Goal: Communication & Community: Participate in discussion

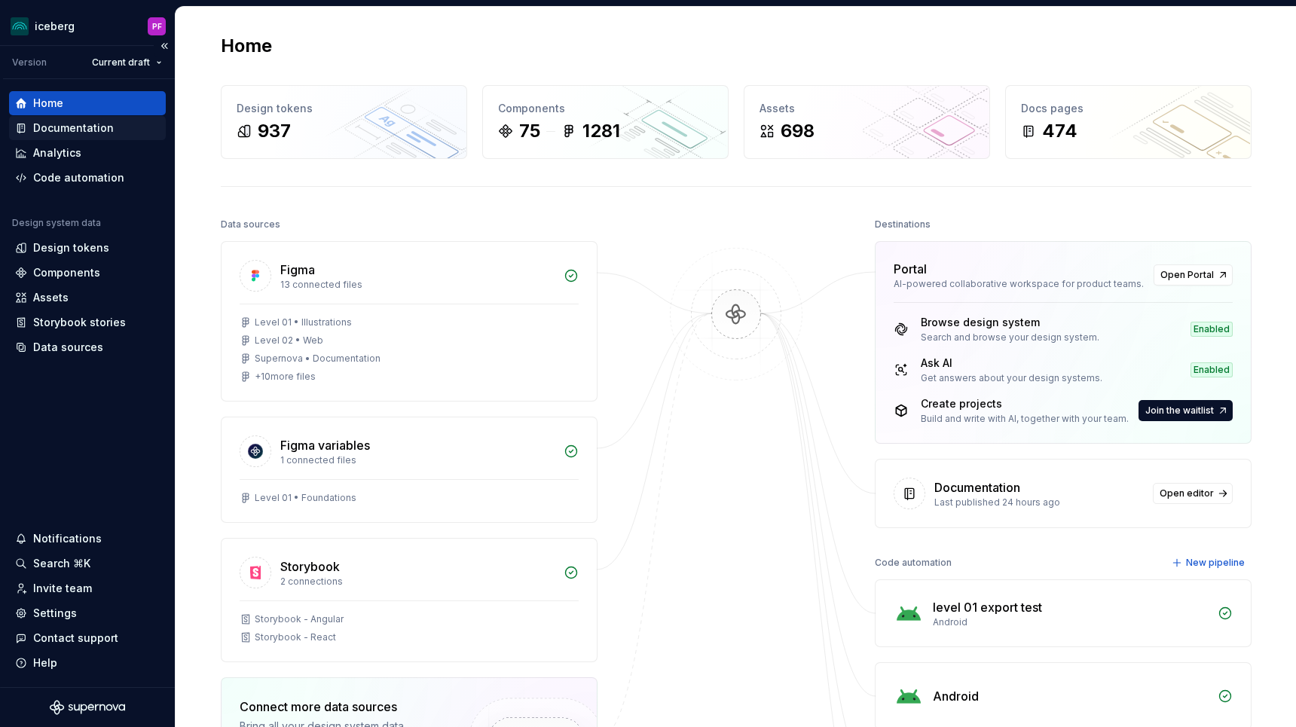
click at [118, 122] on div "Documentation" at bounding box center [87, 128] width 145 height 15
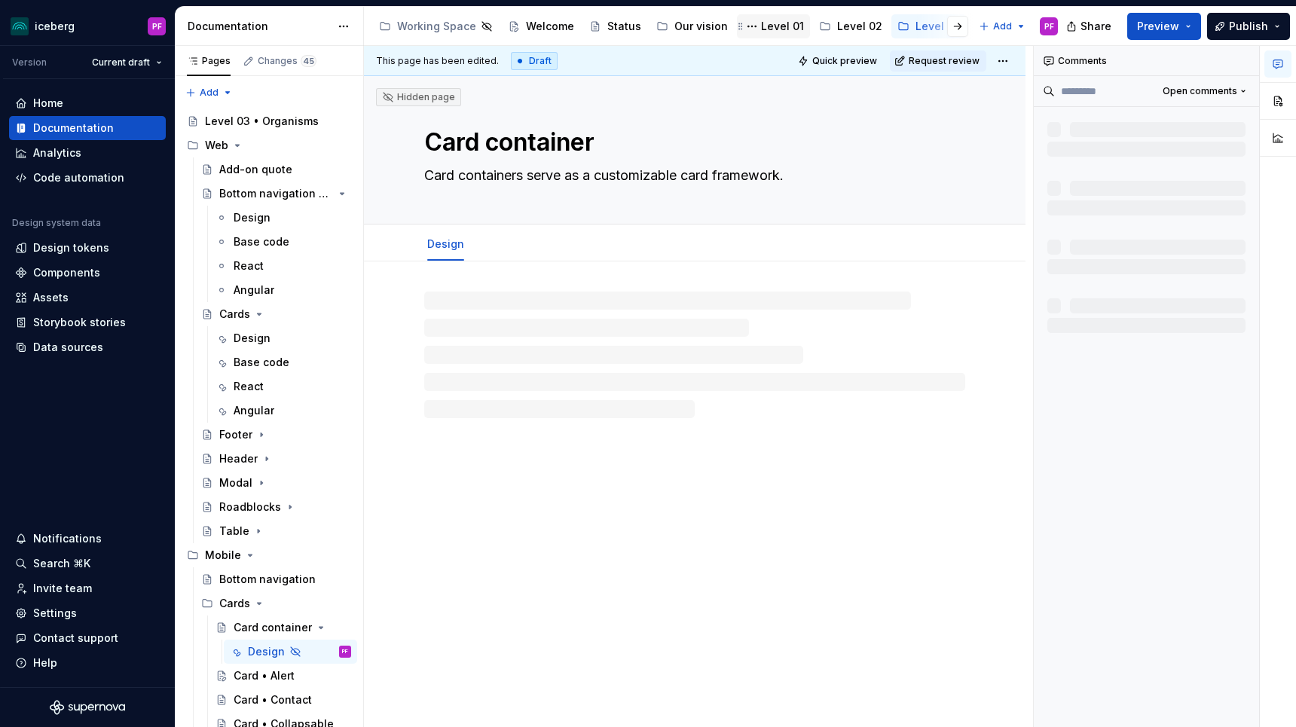
click at [770, 29] on div "Level 01" at bounding box center [782, 26] width 43 height 15
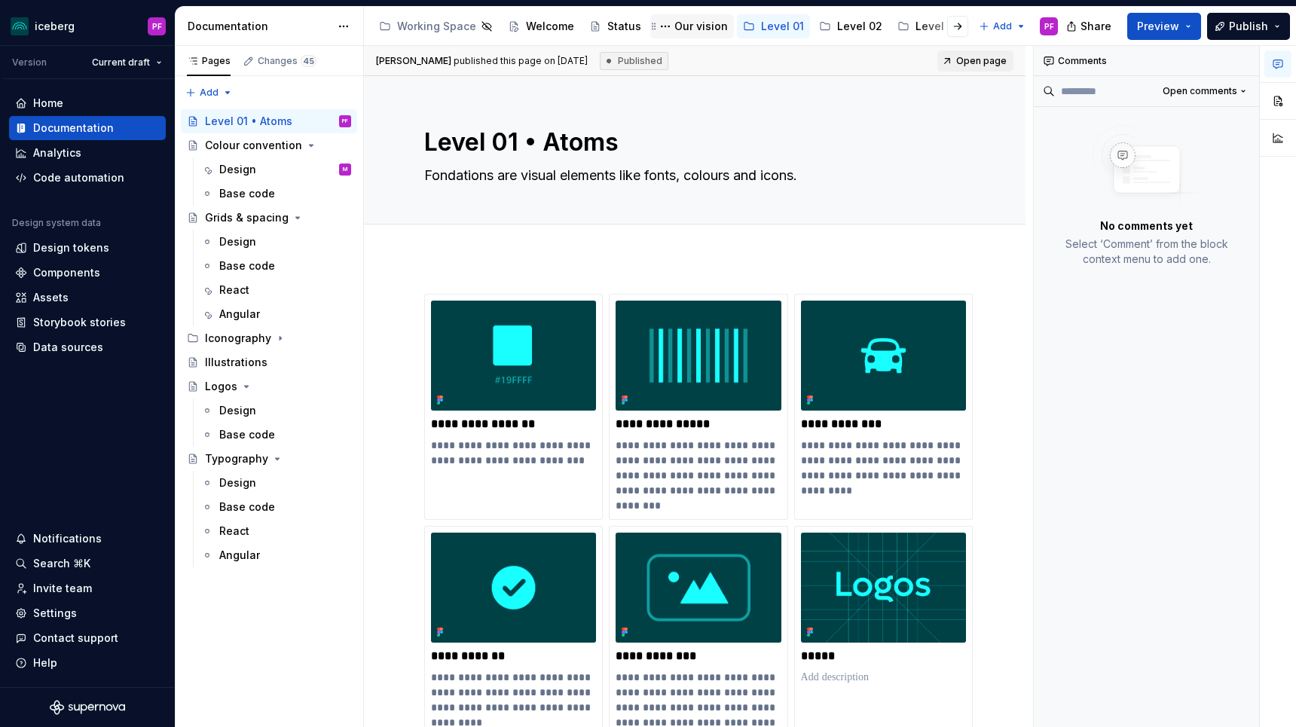
click at [695, 26] on div "Our vision" at bounding box center [702, 26] width 54 height 15
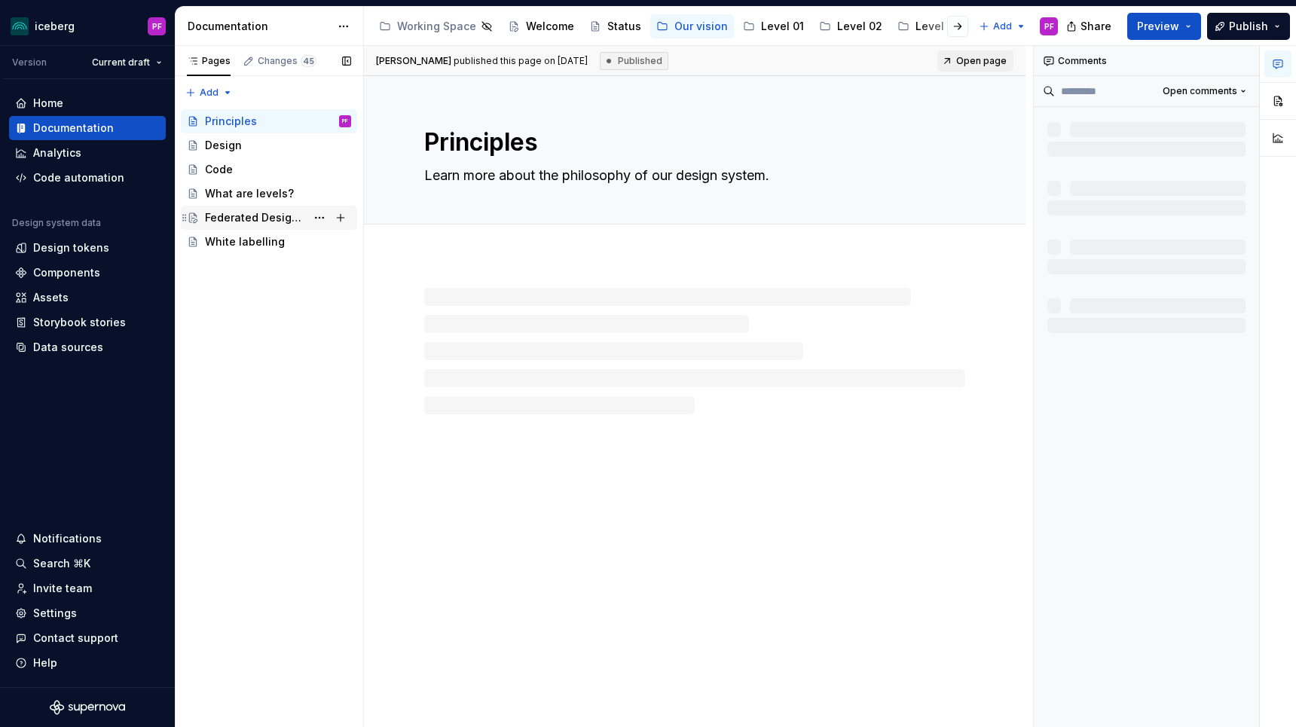
click at [230, 218] on div "Federated Design System" at bounding box center [255, 217] width 101 height 15
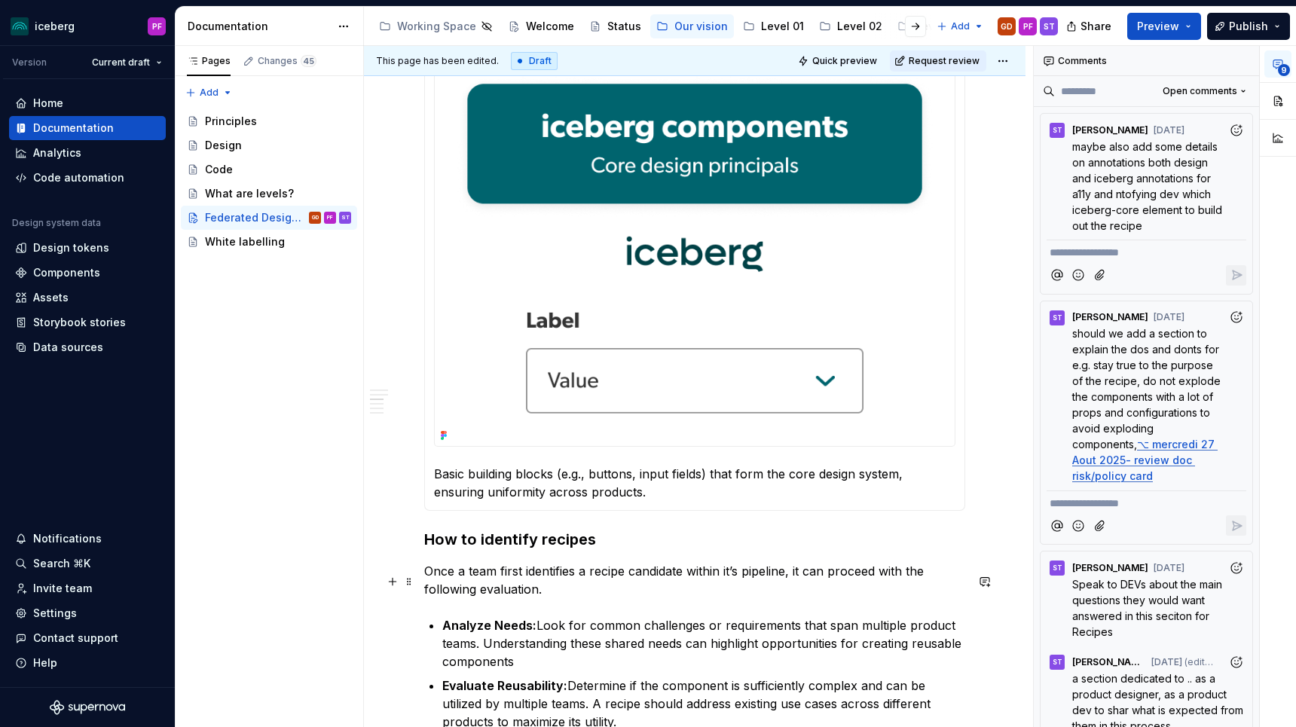
scroll to position [1018, 0]
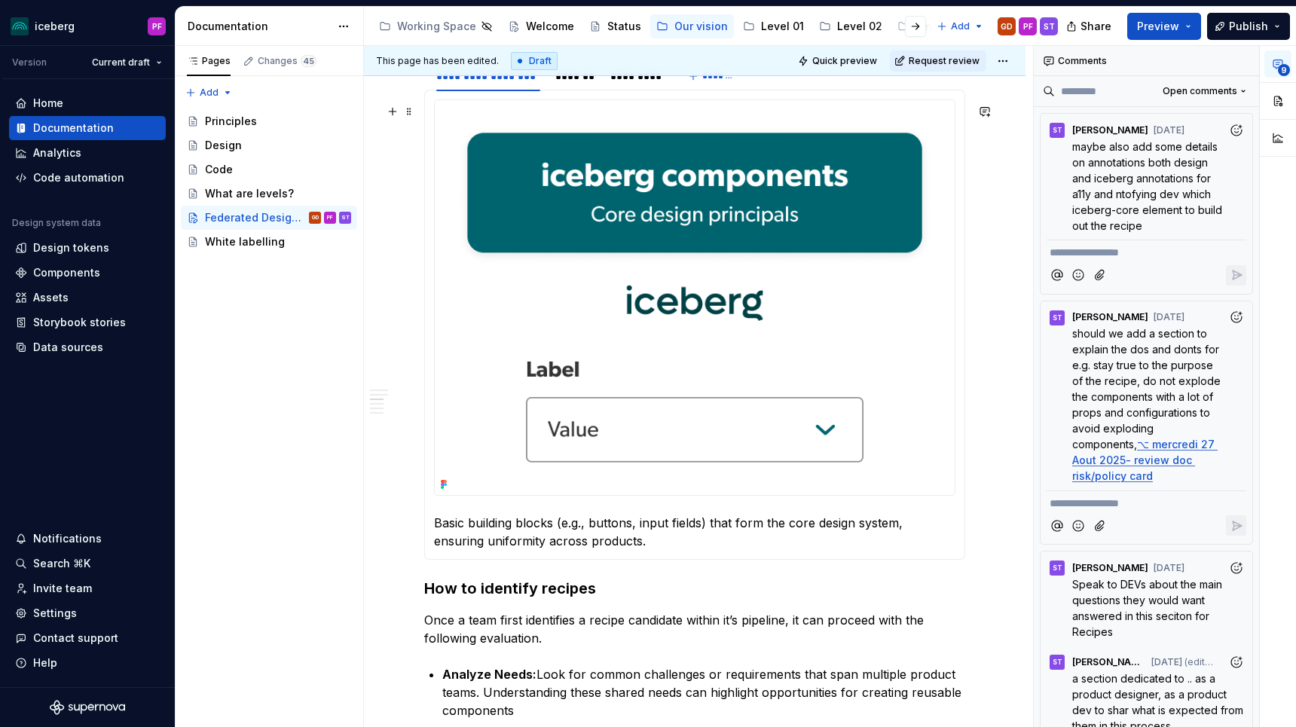
type textarea "*"
click at [809, 407] on img at bounding box center [695, 297] width 520 height 395
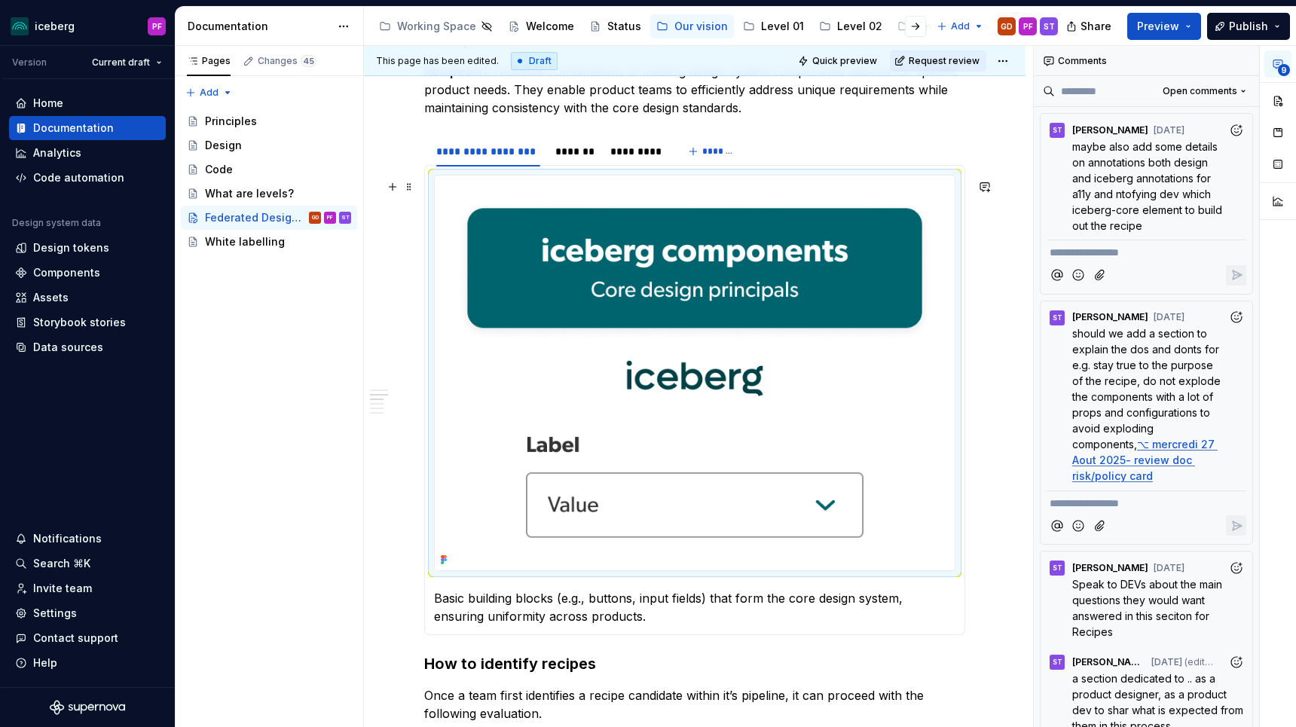
scroll to position [935, 0]
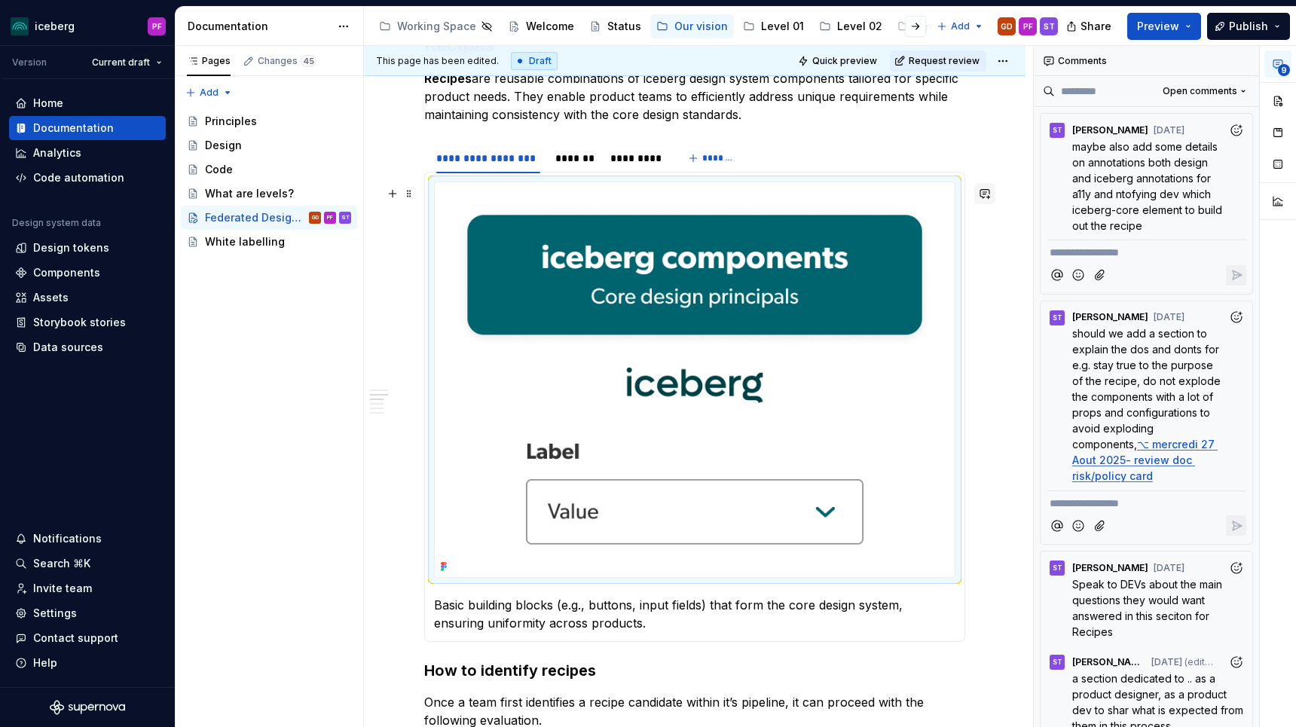
click at [993, 190] on button "button" at bounding box center [985, 193] width 21 height 21
click at [981, 235] on icon "Send" at bounding box center [986, 242] width 15 height 15
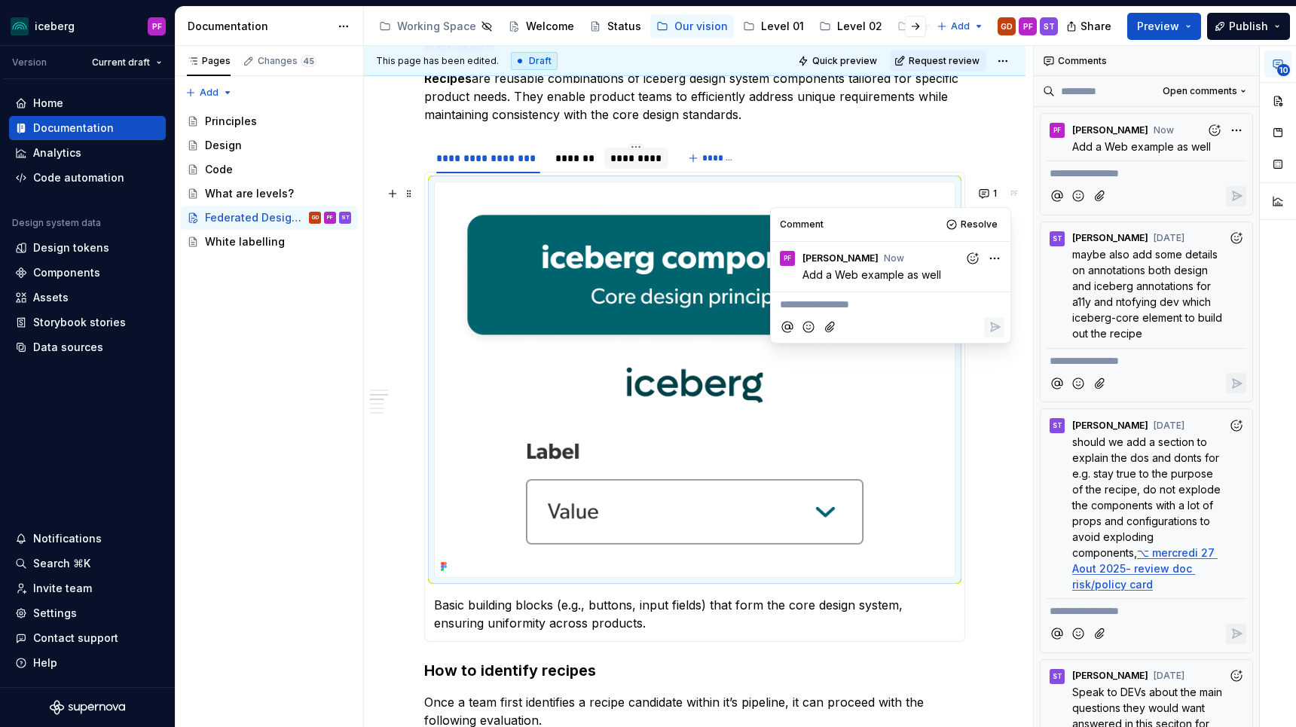
click at [656, 164] on div "*********" at bounding box center [637, 158] width 52 height 15
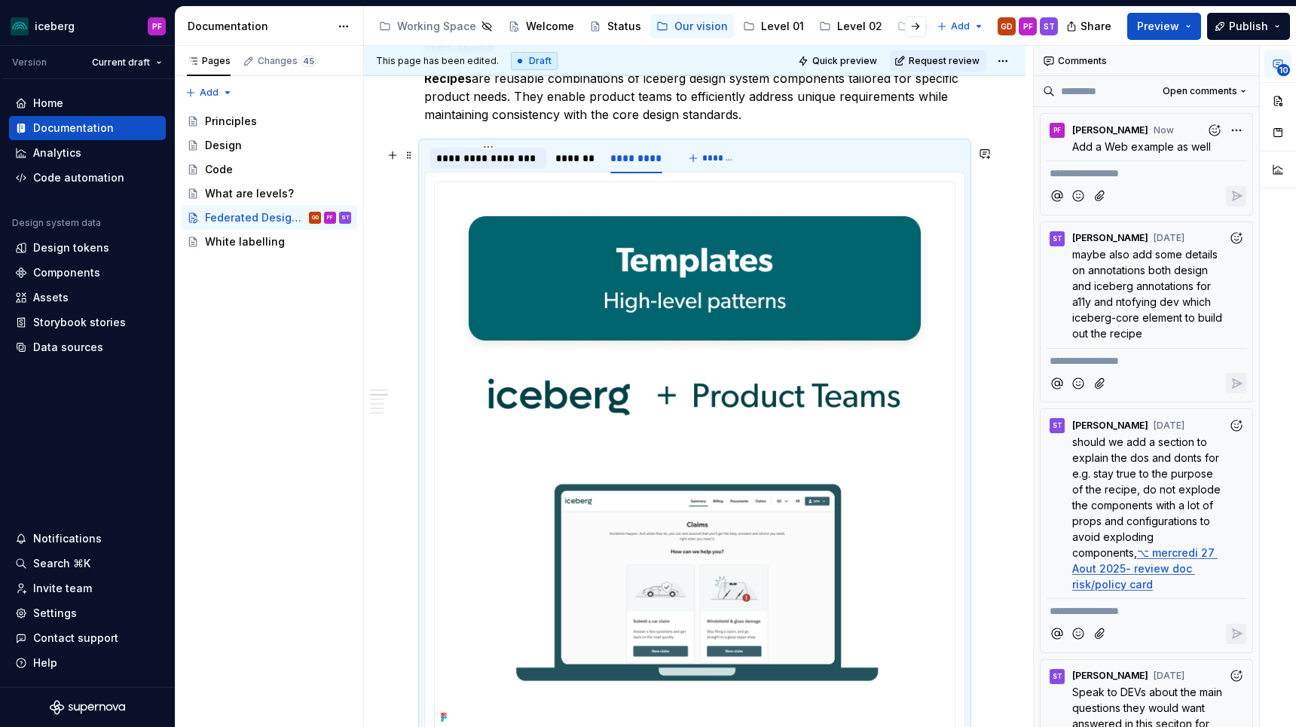
click at [541, 162] on div "**********" at bounding box center [488, 158] width 116 height 21
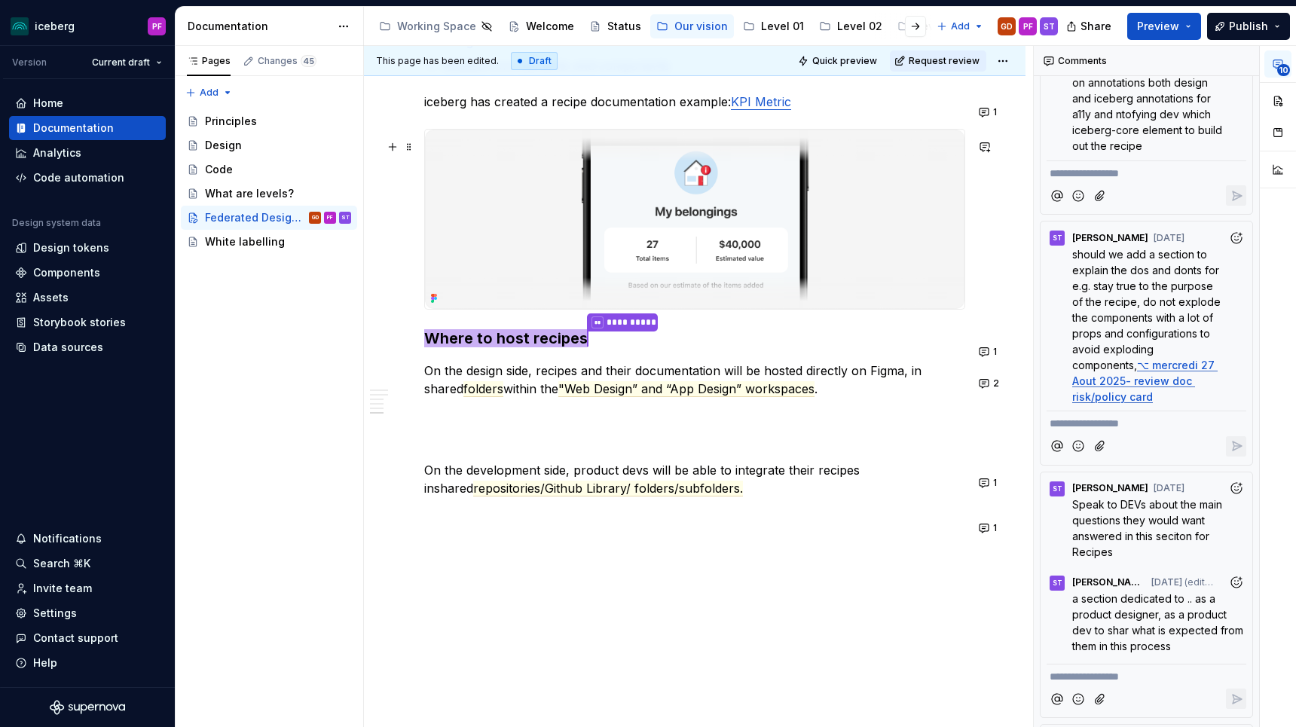
scroll to position [2623, 0]
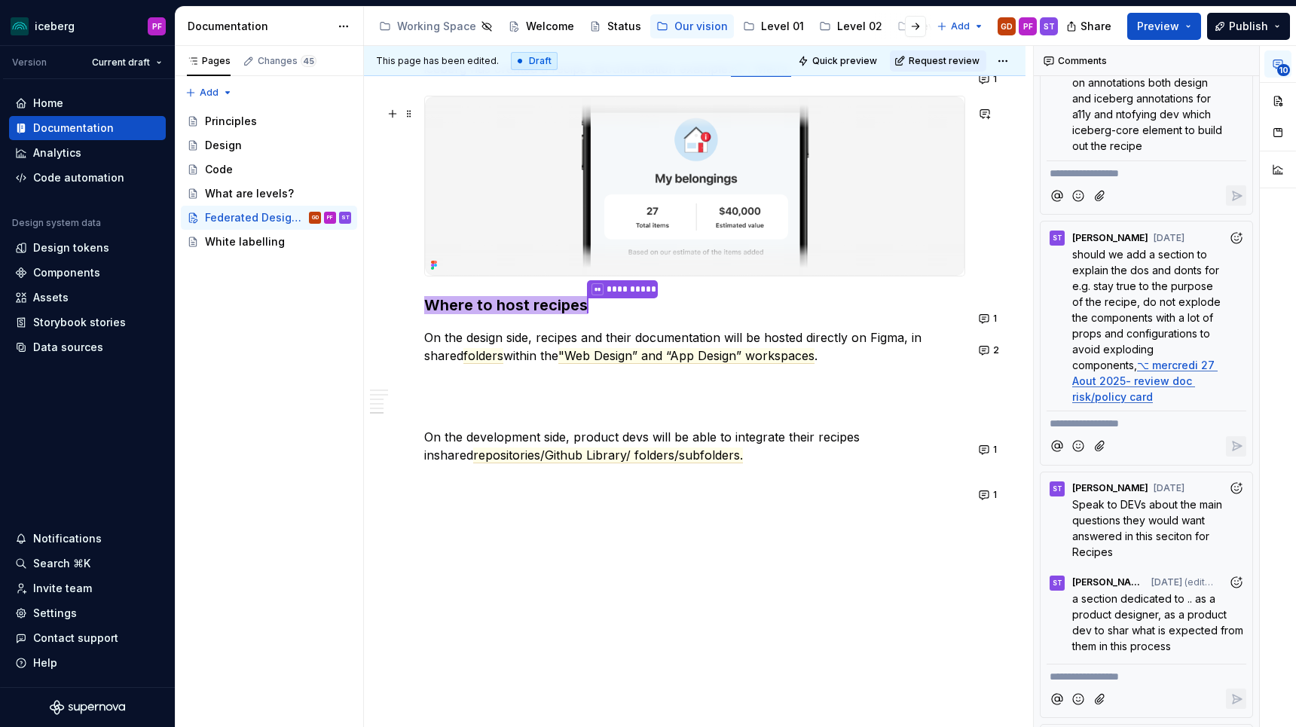
type textarea "*"
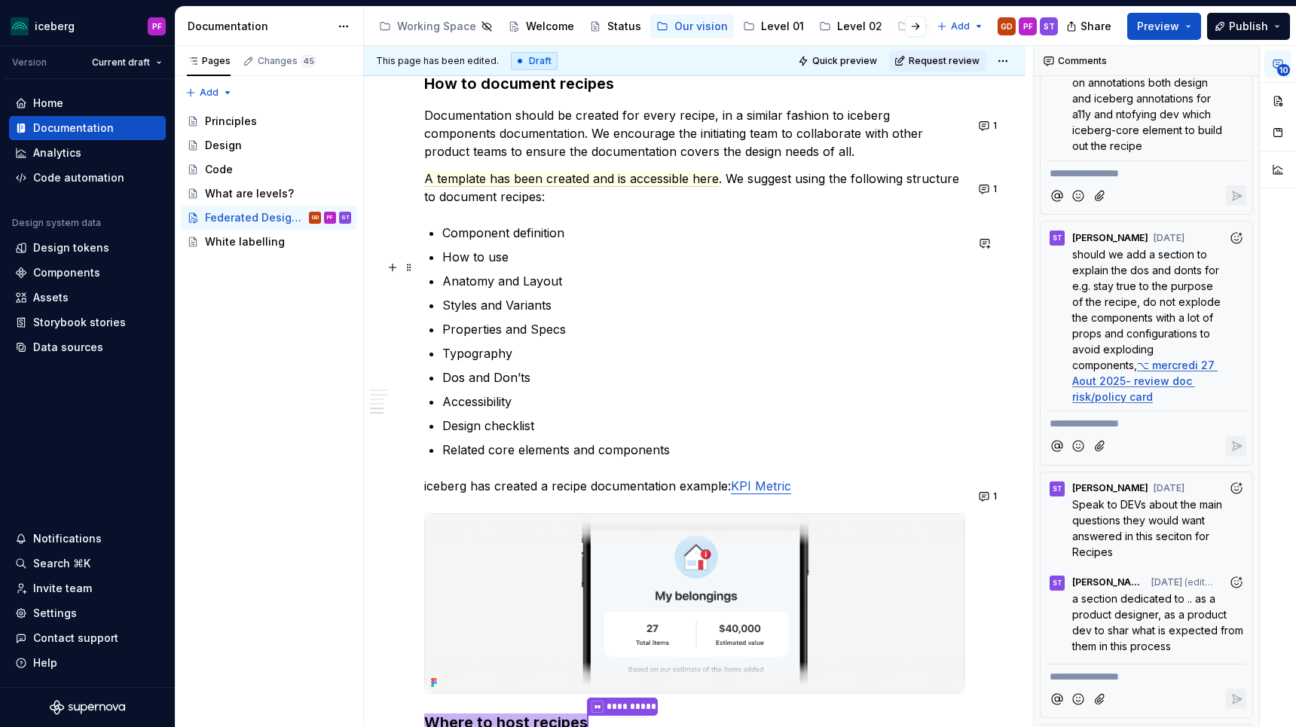
scroll to position [2184, 0]
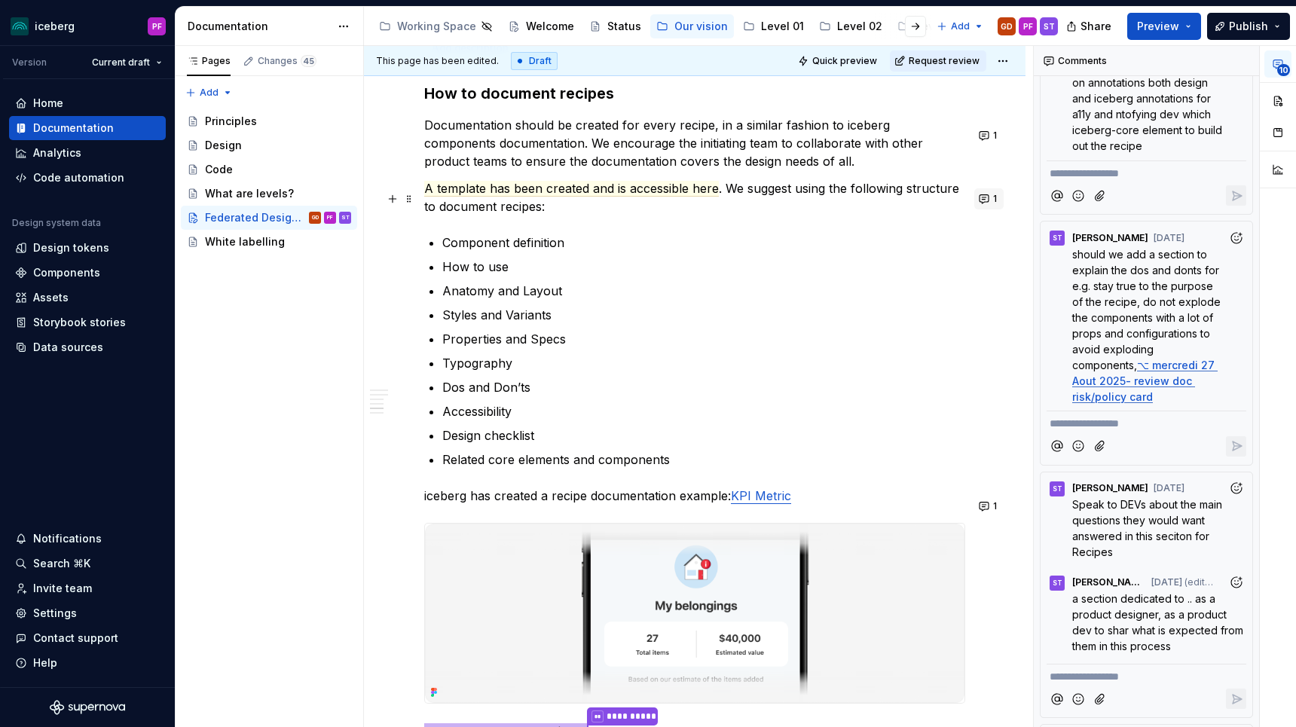
click at [990, 198] on button "1" at bounding box center [989, 198] width 29 height 21
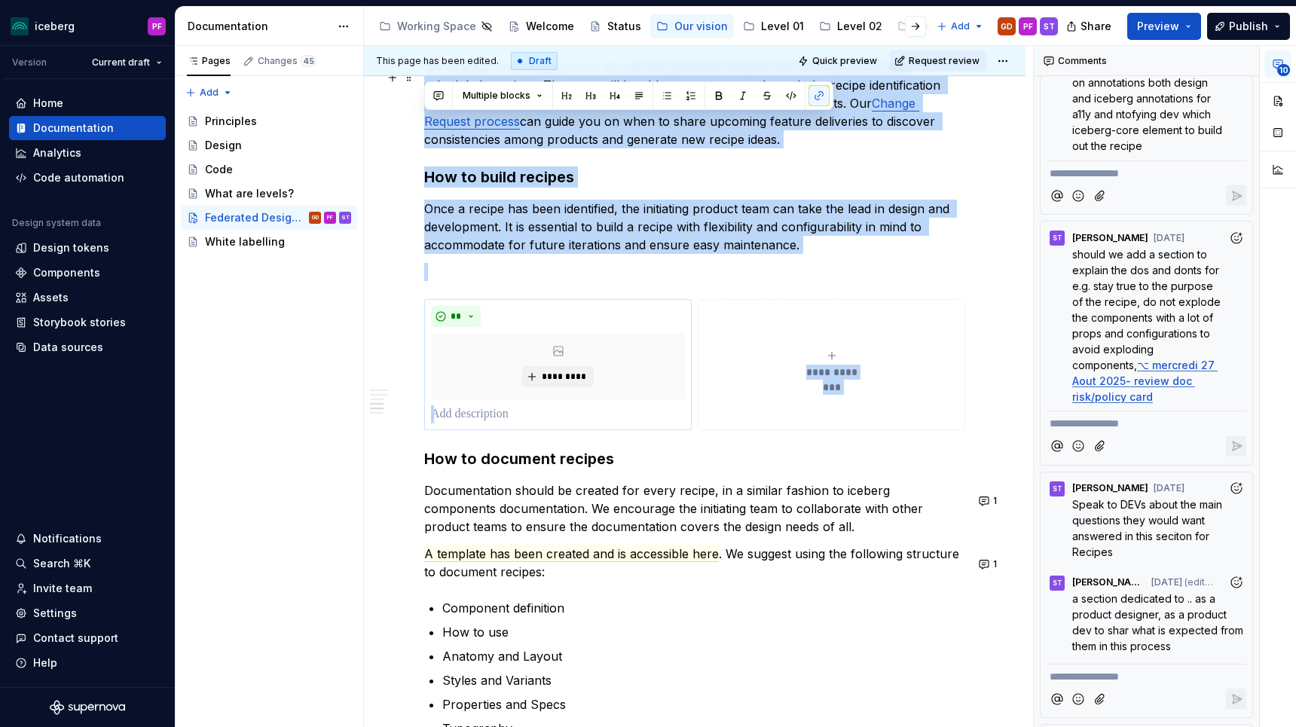
scroll to position [1735, 0]
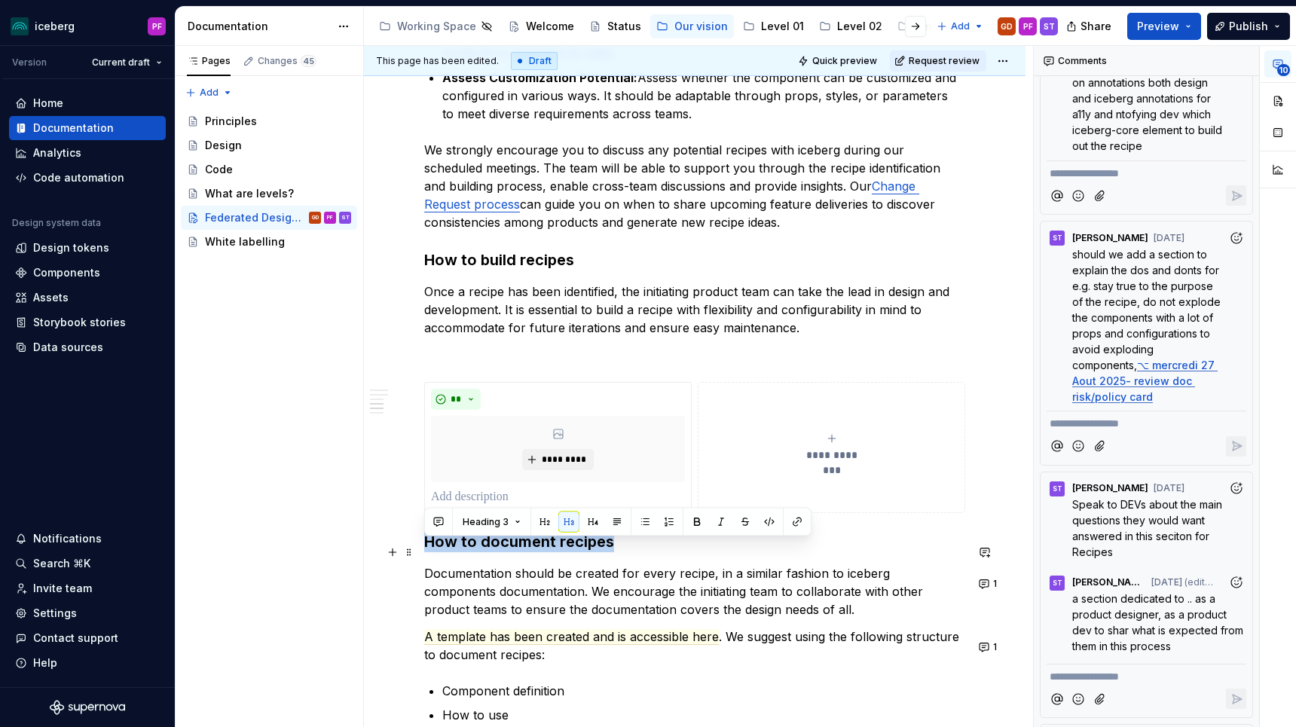
drag, startPoint x: 458, startPoint y: 108, endPoint x: 633, endPoint y: 553, distance: 478.8
click at [633, 552] on h3 "How to document recipes" at bounding box center [694, 541] width 541 height 21
click at [436, 522] on button "button" at bounding box center [438, 522] width 21 height 21
click at [659, 569] on icon "Send" at bounding box center [652, 571] width 15 height 15
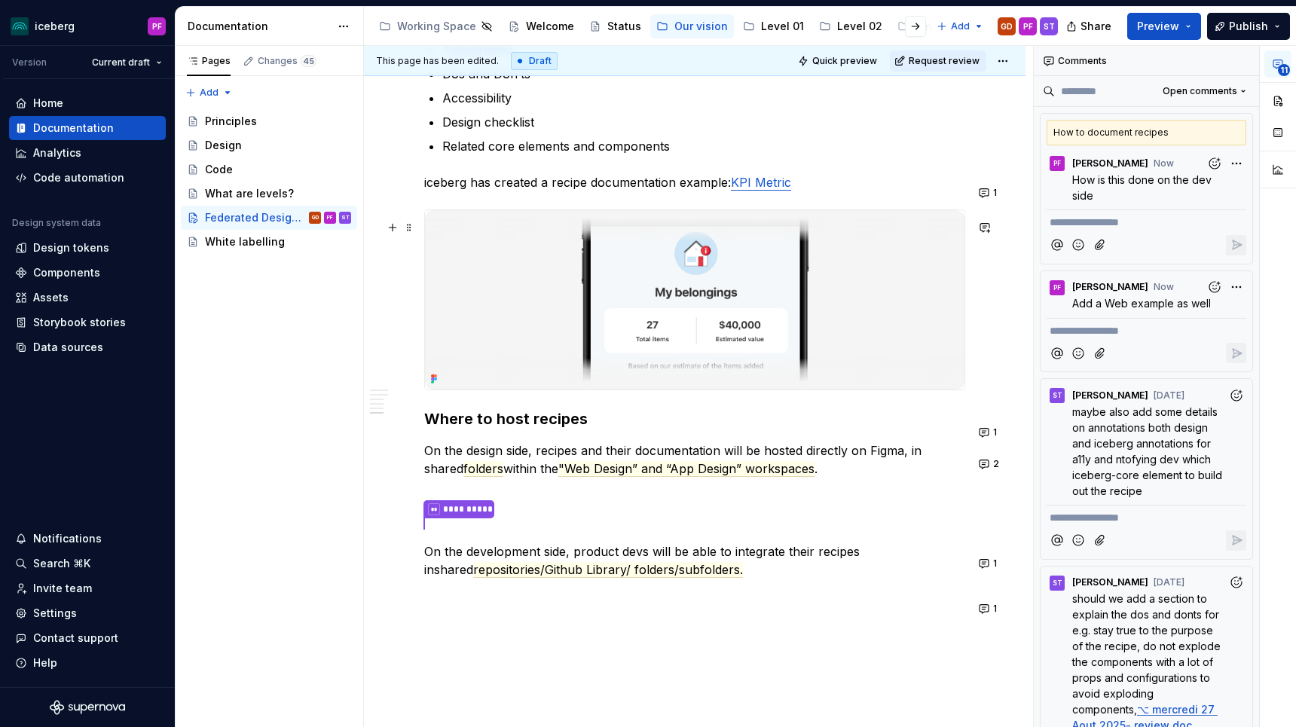
scroll to position [2499, 0]
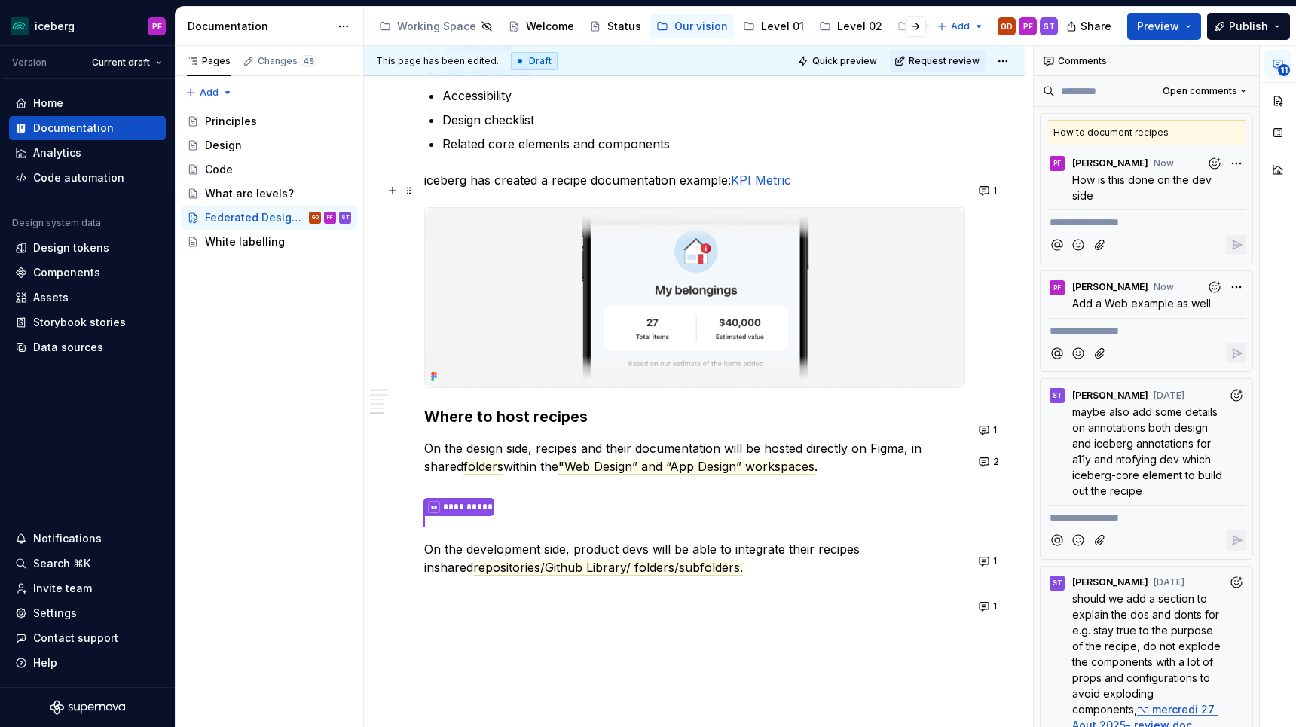
click at [589, 185] on p "iceberg has created a recipe documentation example: KPI Metric" at bounding box center [694, 180] width 541 height 18
drag, startPoint x: 427, startPoint y: 424, endPoint x: 611, endPoint y: 418, distance: 184.0
click at [959, 421] on h3 "Where to host recipes" at bounding box center [694, 416] width 541 height 21
drag, startPoint x: 606, startPoint y: 430, endPoint x: 400, endPoint y: 439, distance: 206.0
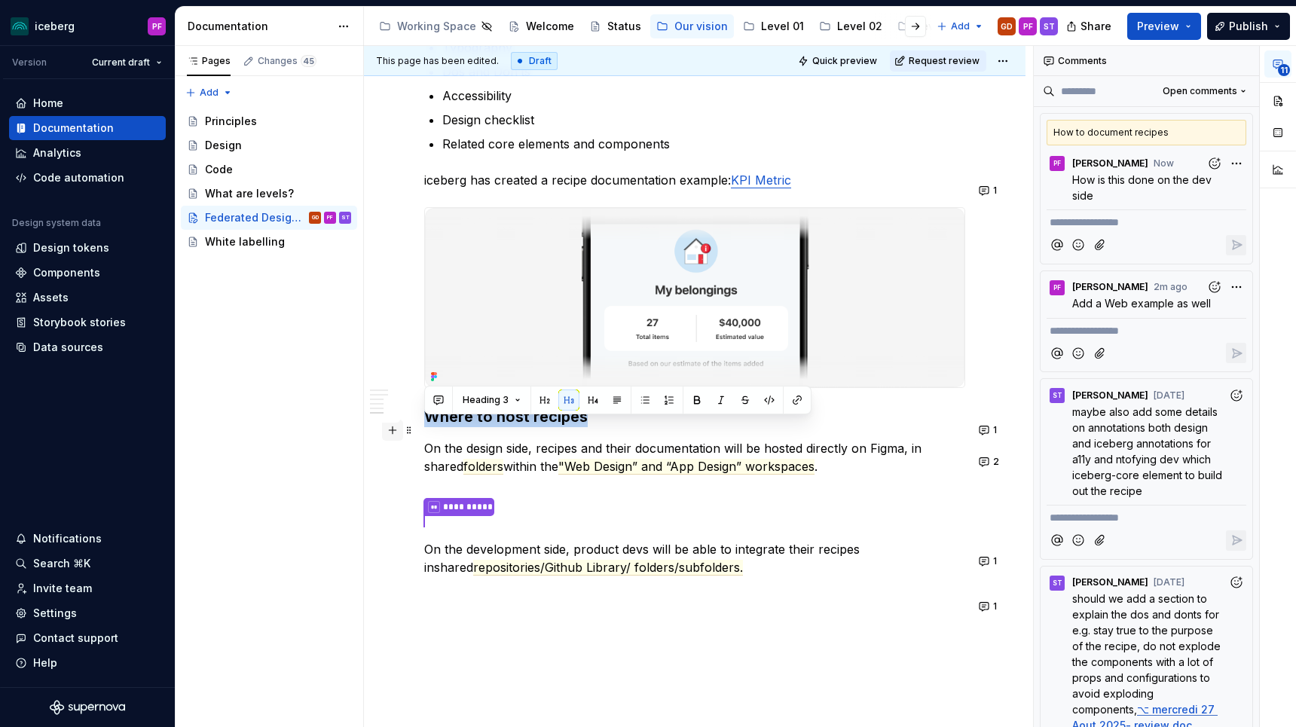
click at [399, 437] on button "button" at bounding box center [392, 430] width 21 height 21
drag, startPoint x: 598, startPoint y: 430, endPoint x: 412, endPoint y: 428, distance: 186.2
type textarea "*"
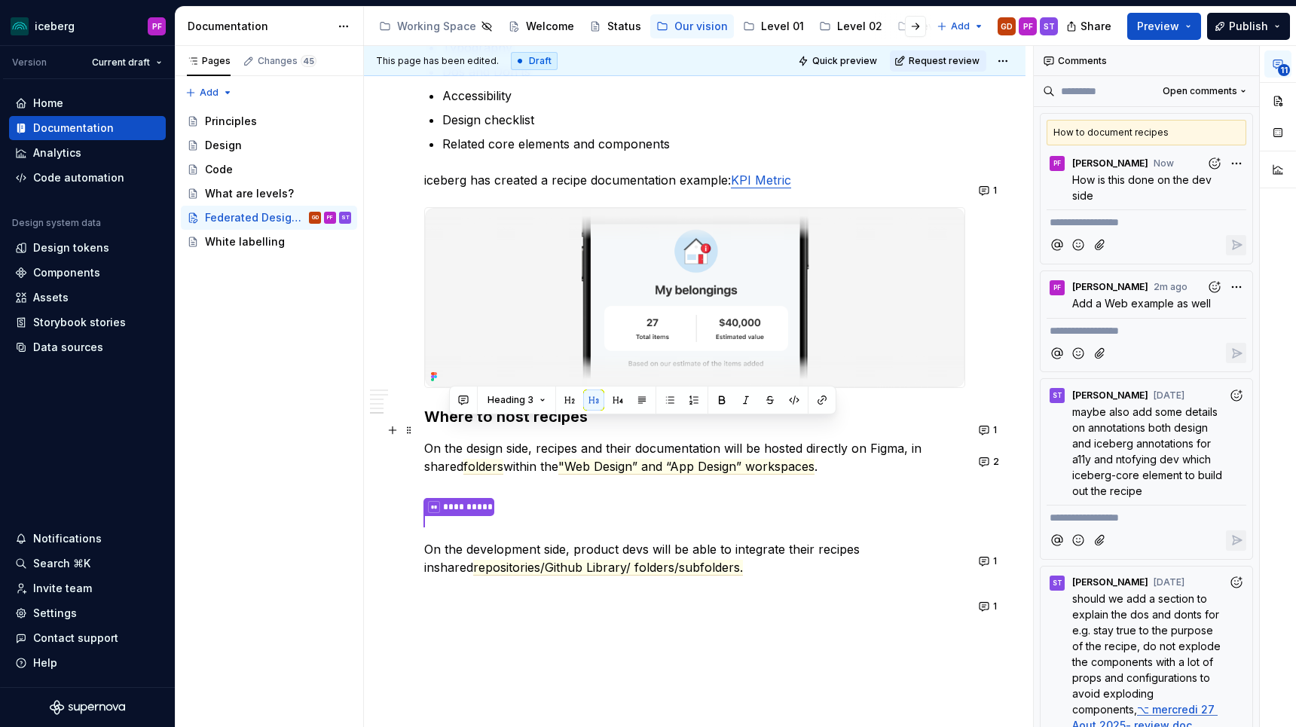
click at [435, 423] on h3 "Where to host recipes" at bounding box center [694, 416] width 541 height 21
drag, startPoint x: 427, startPoint y: 424, endPoint x: 585, endPoint y: 430, distance: 157.6
click at [585, 427] on h3 "Where to host recipes" at bounding box center [694, 416] width 541 height 21
click at [433, 399] on button "button" at bounding box center [438, 400] width 21 height 21
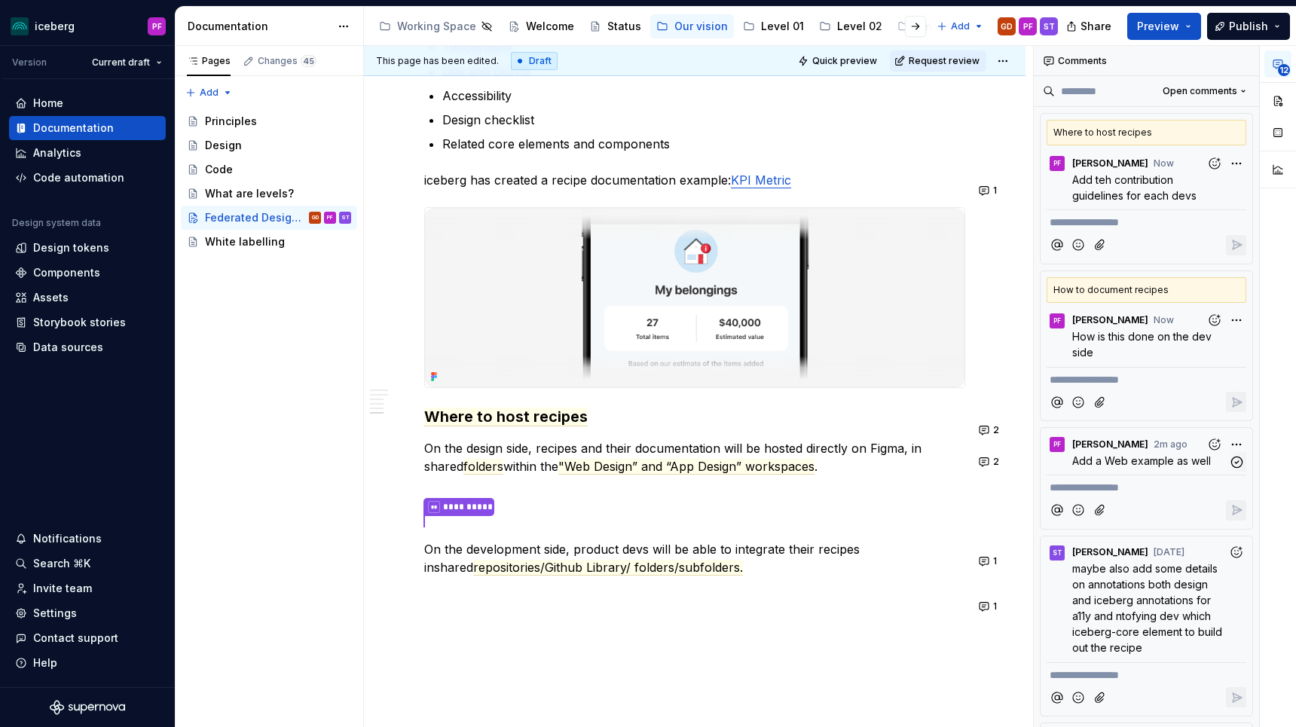
click at [1123, 446] on span "[PERSON_NAME]" at bounding box center [1111, 445] width 76 height 12
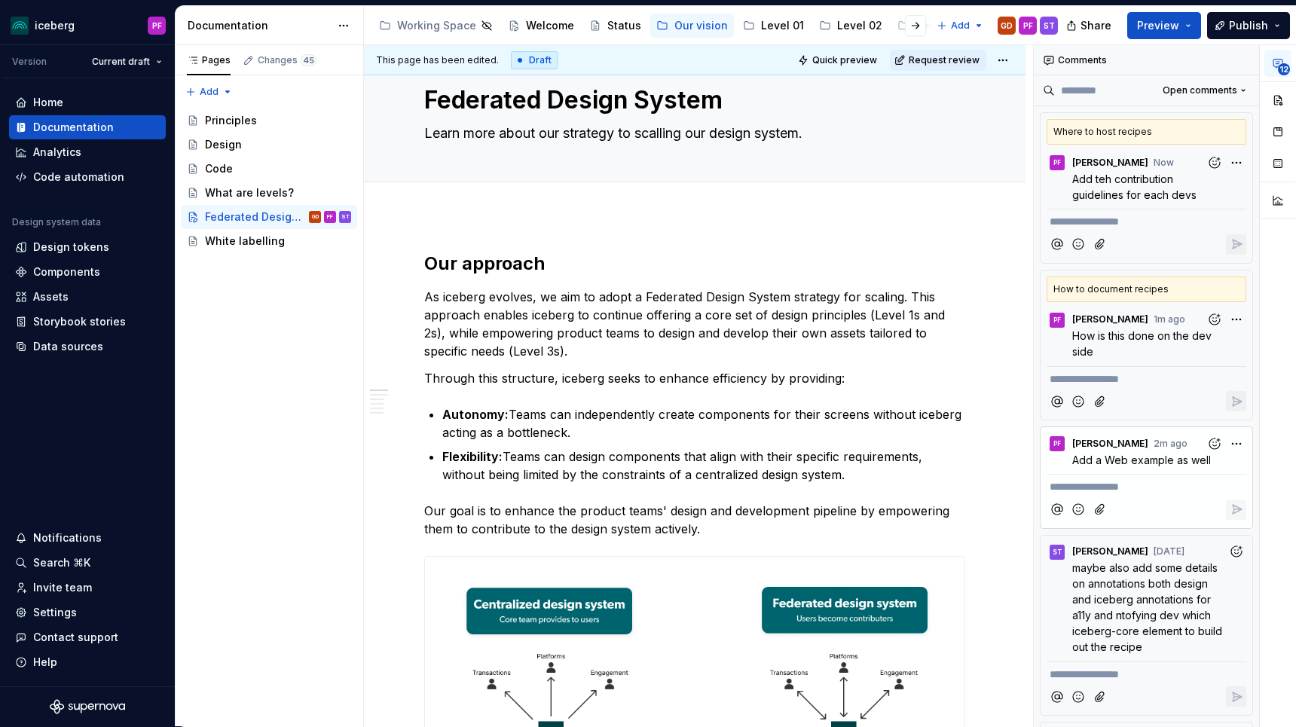
scroll to position [0, 0]
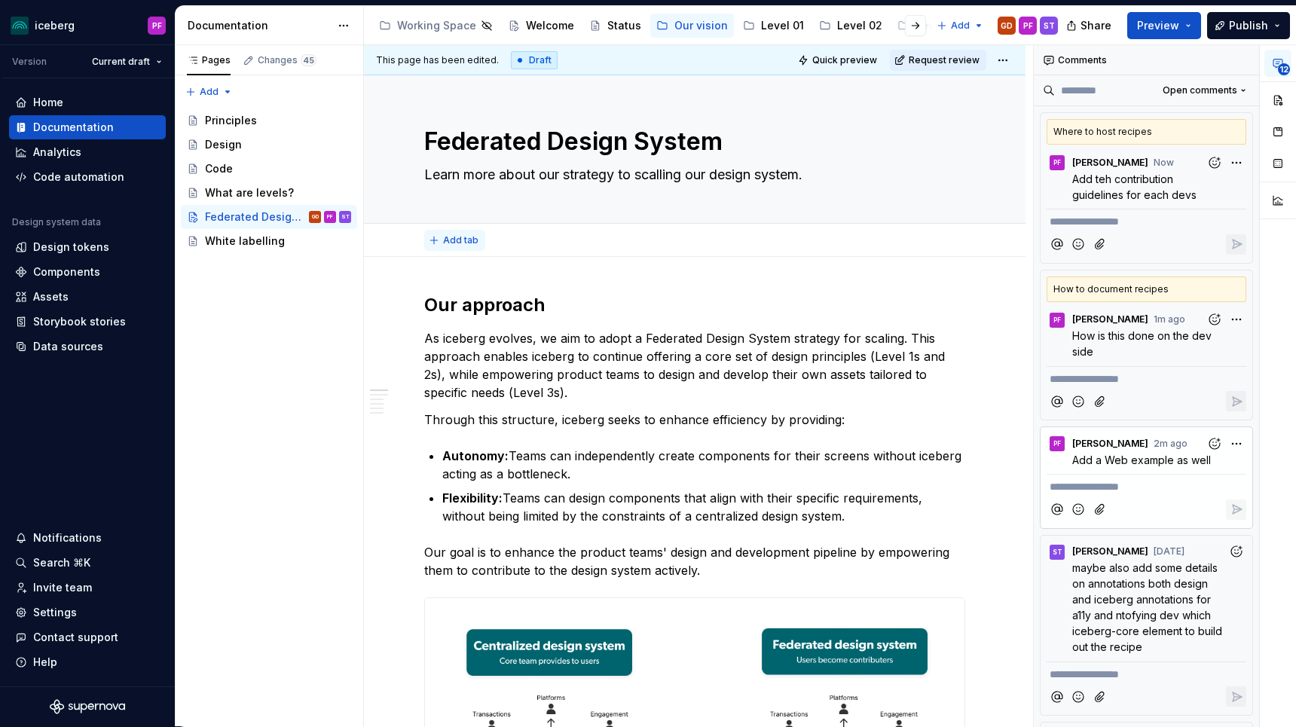
click at [455, 234] on span "Add tab" at bounding box center [460, 240] width 35 height 12
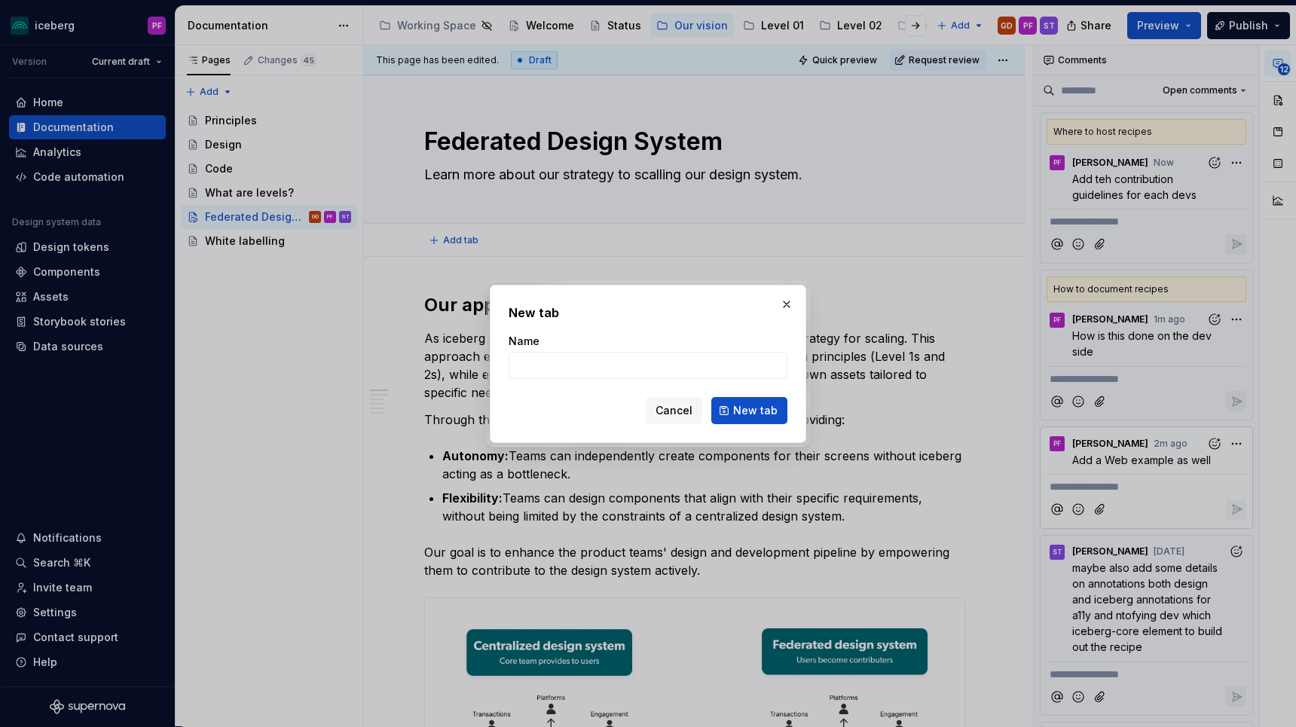
type textarea "*"
type input "Design"
click at [733, 404] on button "New tab" at bounding box center [750, 410] width 76 height 27
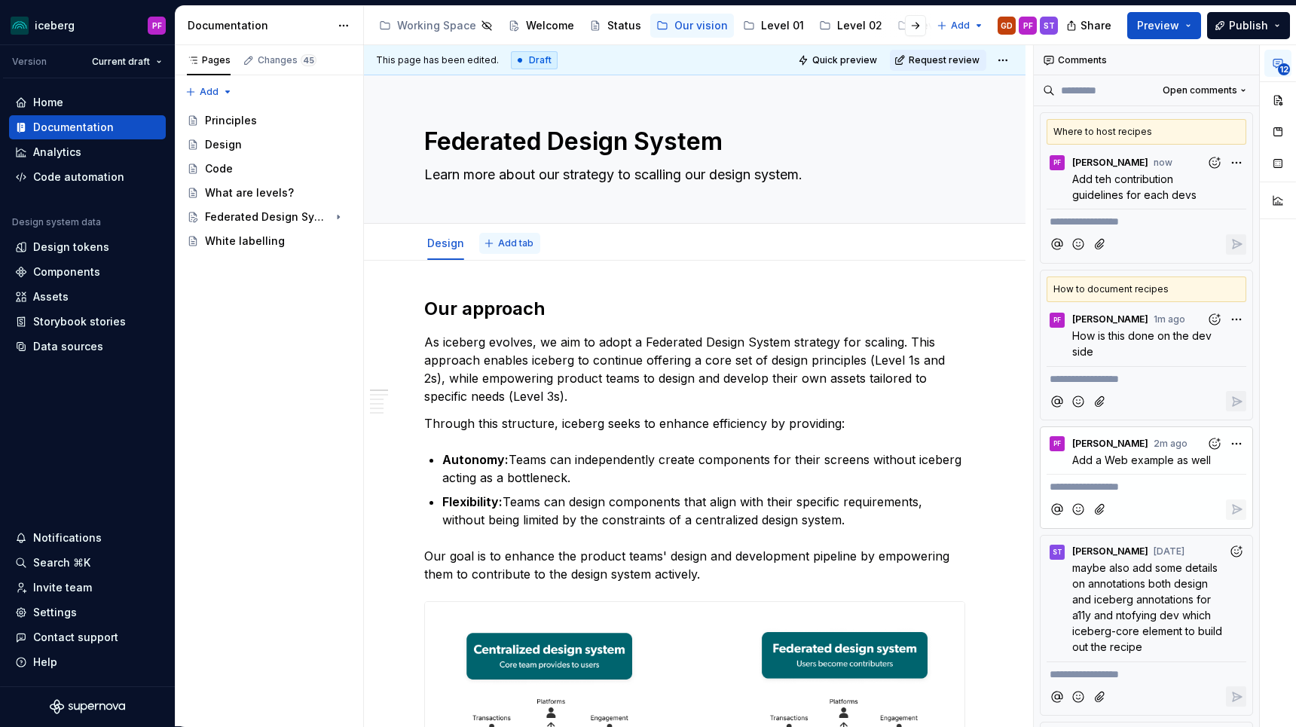
click at [516, 244] on span "Add tab" at bounding box center [515, 243] width 35 height 12
type textarea "*"
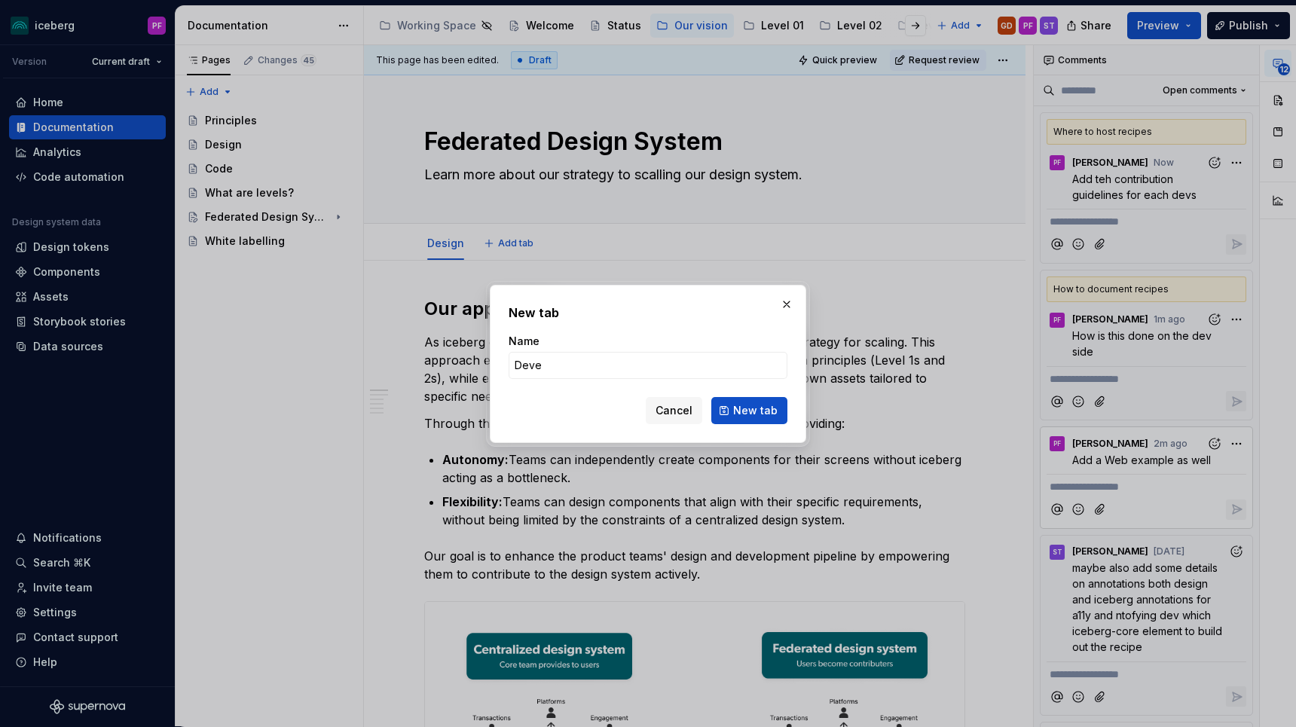
type input "Dev"
type textarea "*"
type input "Dev"
click at [736, 413] on span "New tab" at bounding box center [755, 410] width 44 height 15
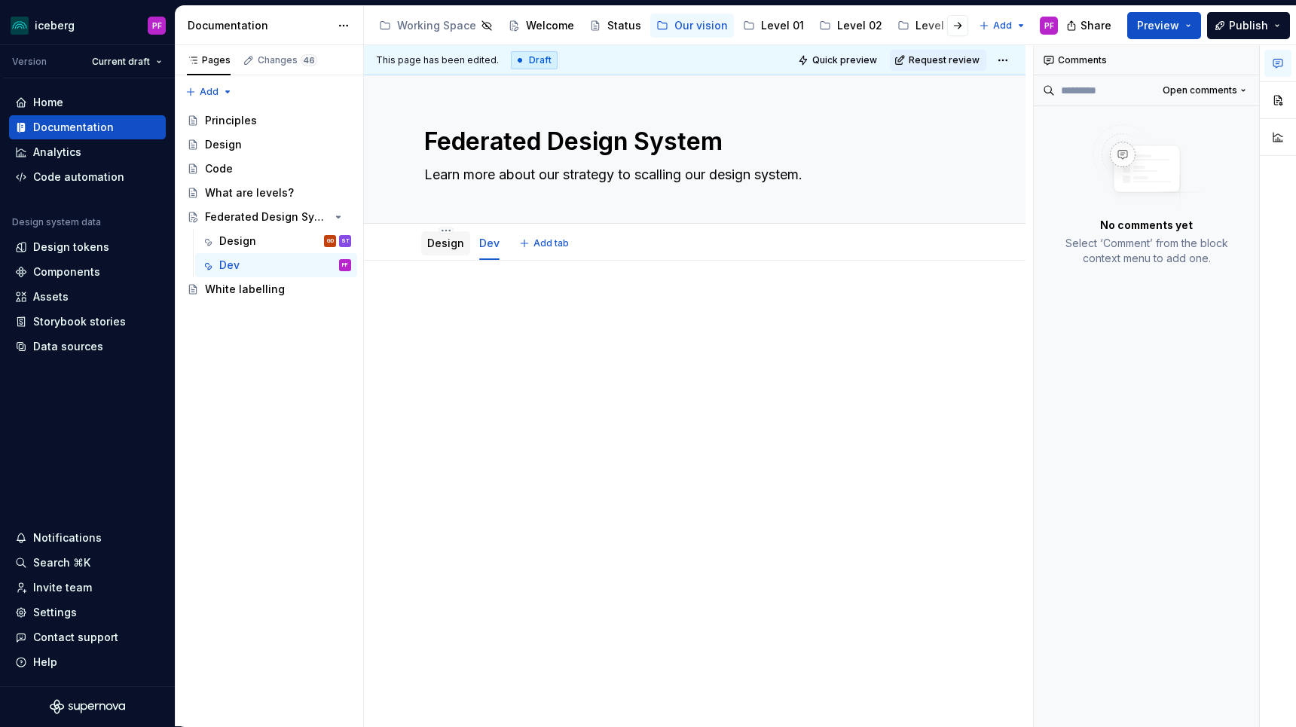
click at [438, 249] on link "Design" at bounding box center [445, 243] width 37 height 13
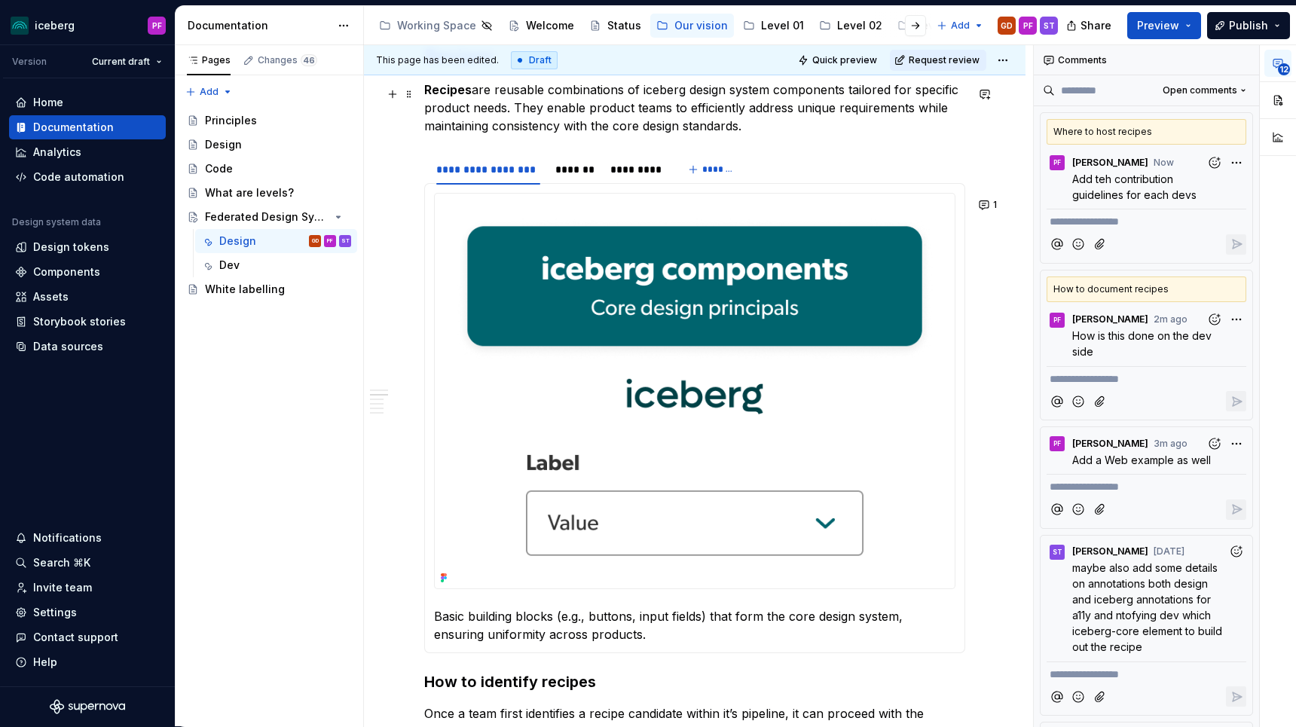
scroll to position [831, 0]
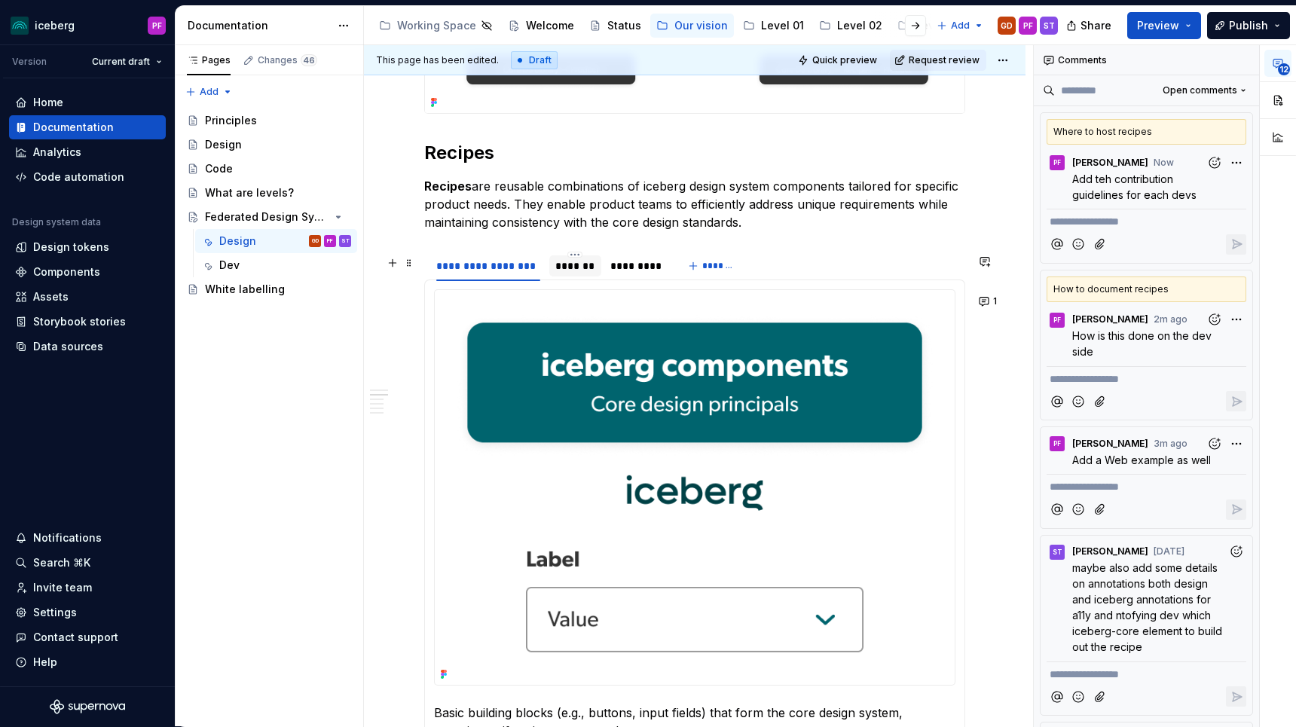
click at [577, 268] on div "*******" at bounding box center [576, 266] width 40 height 15
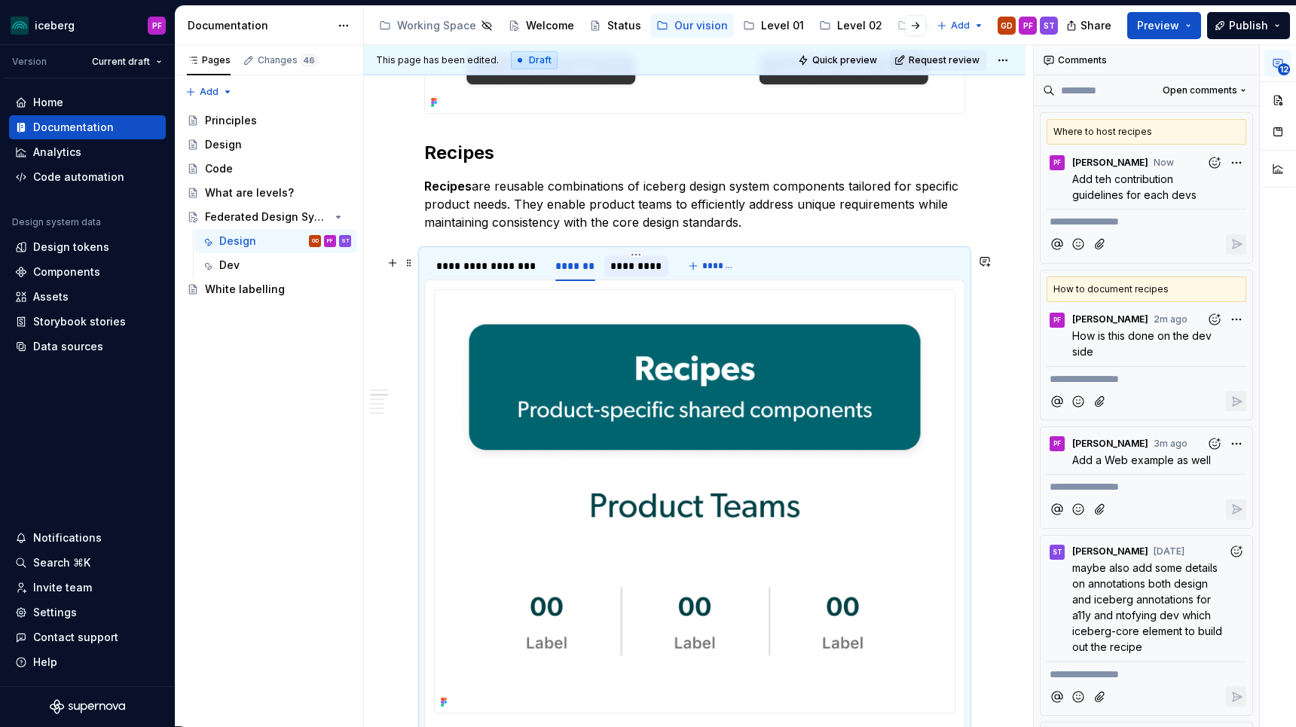
click at [634, 268] on div "*********" at bounding box center [637, 266] width 52 height 15
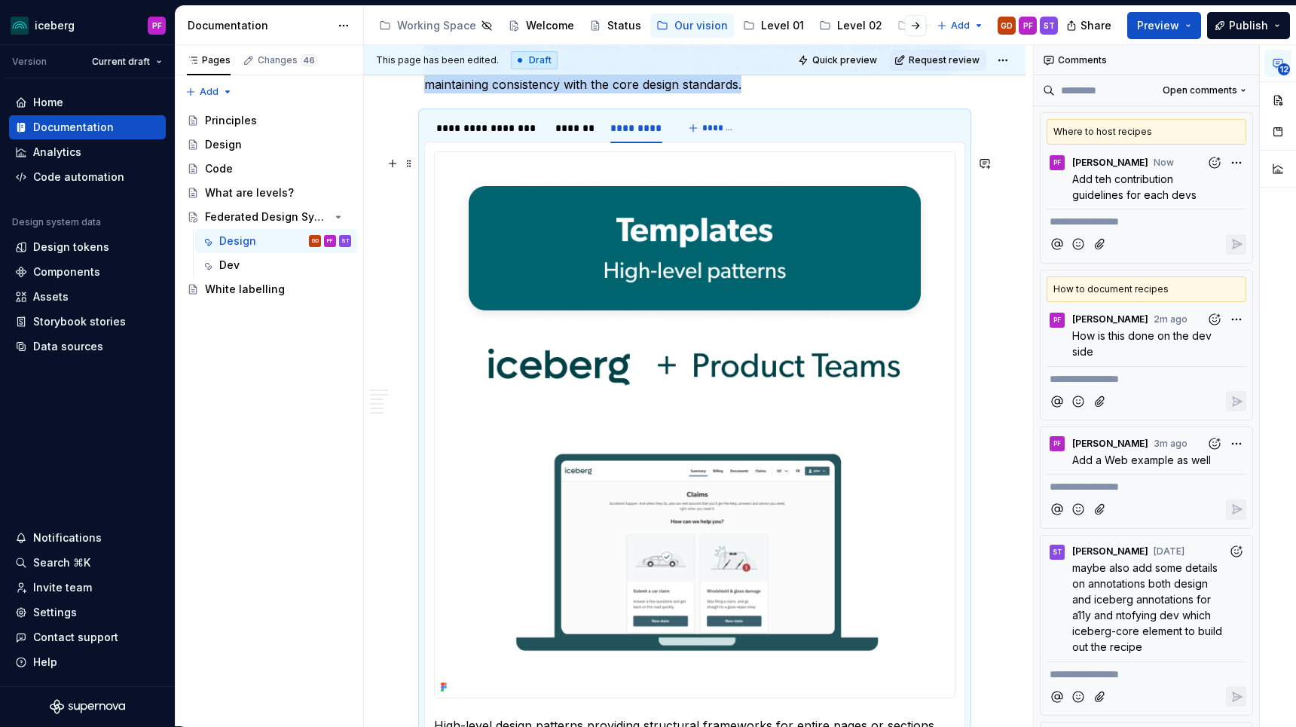
scroll to position [947, 0]
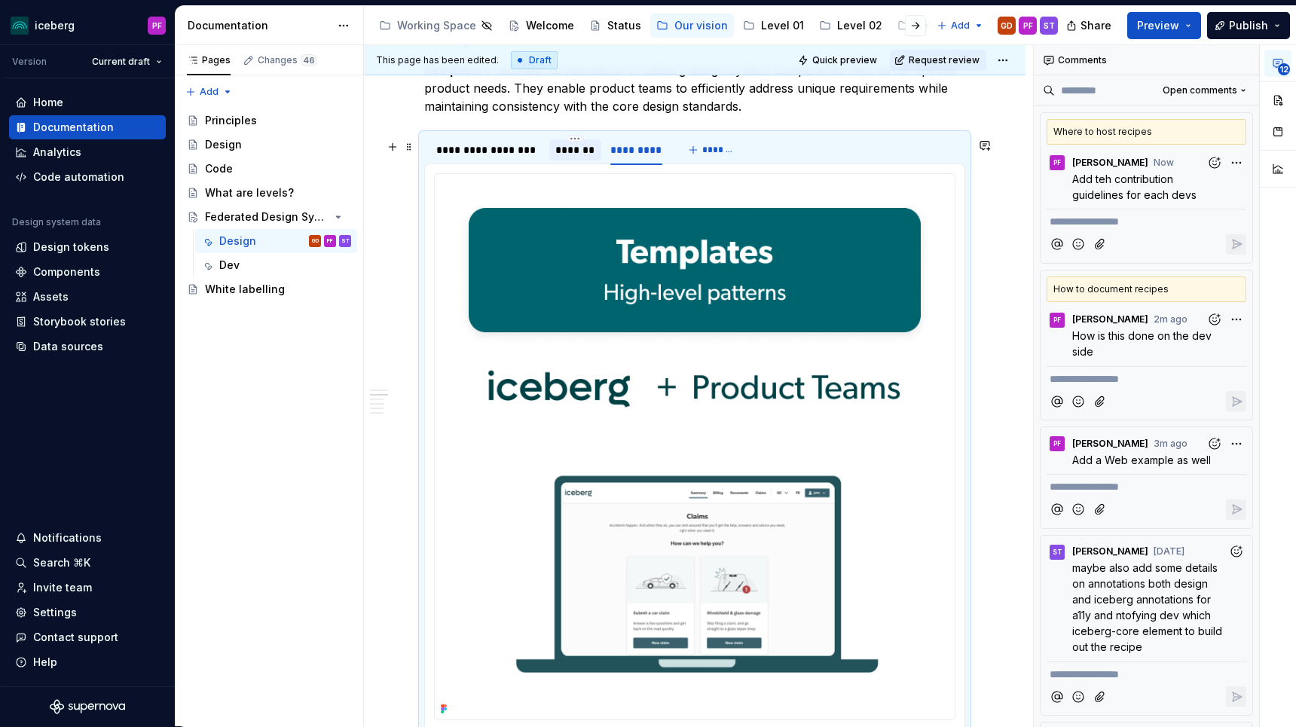
click at [586, 149] on div "*******" at bounding box center [576, 149] width 40 height 15
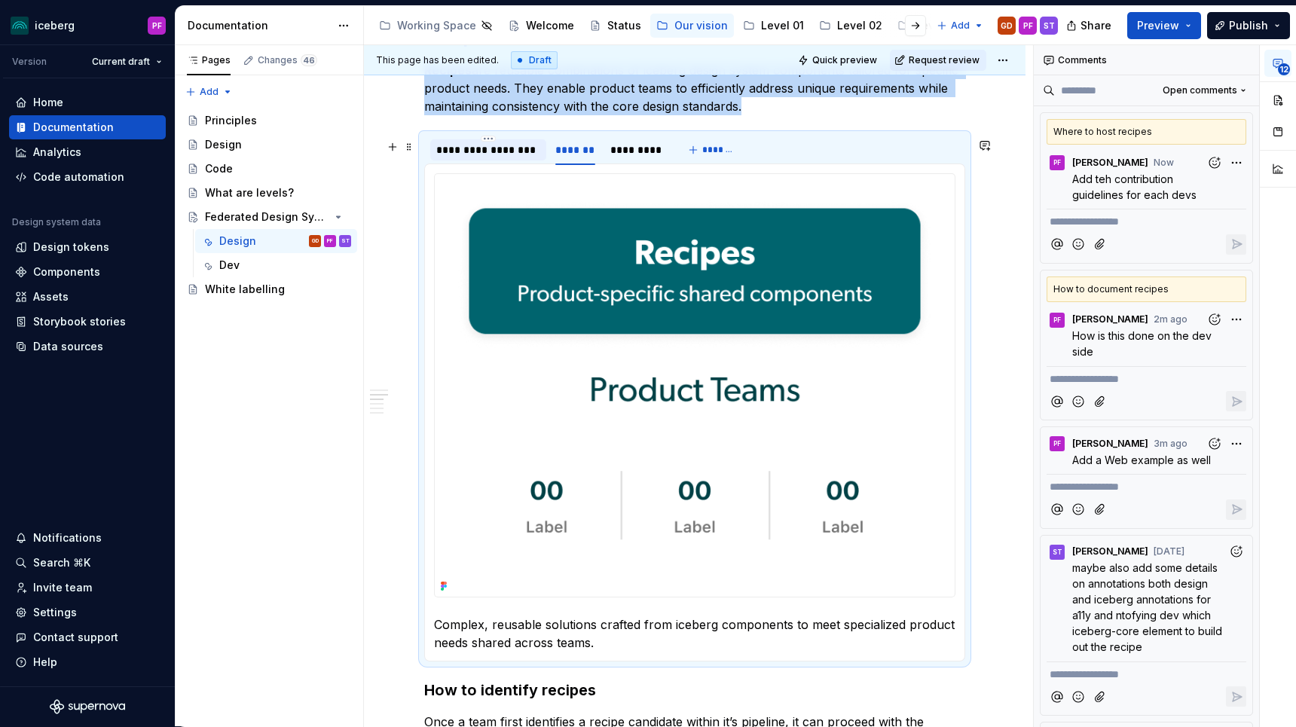
click at [488, 161] on div "**********" at bounding box center [488, 149] width 116 height 21
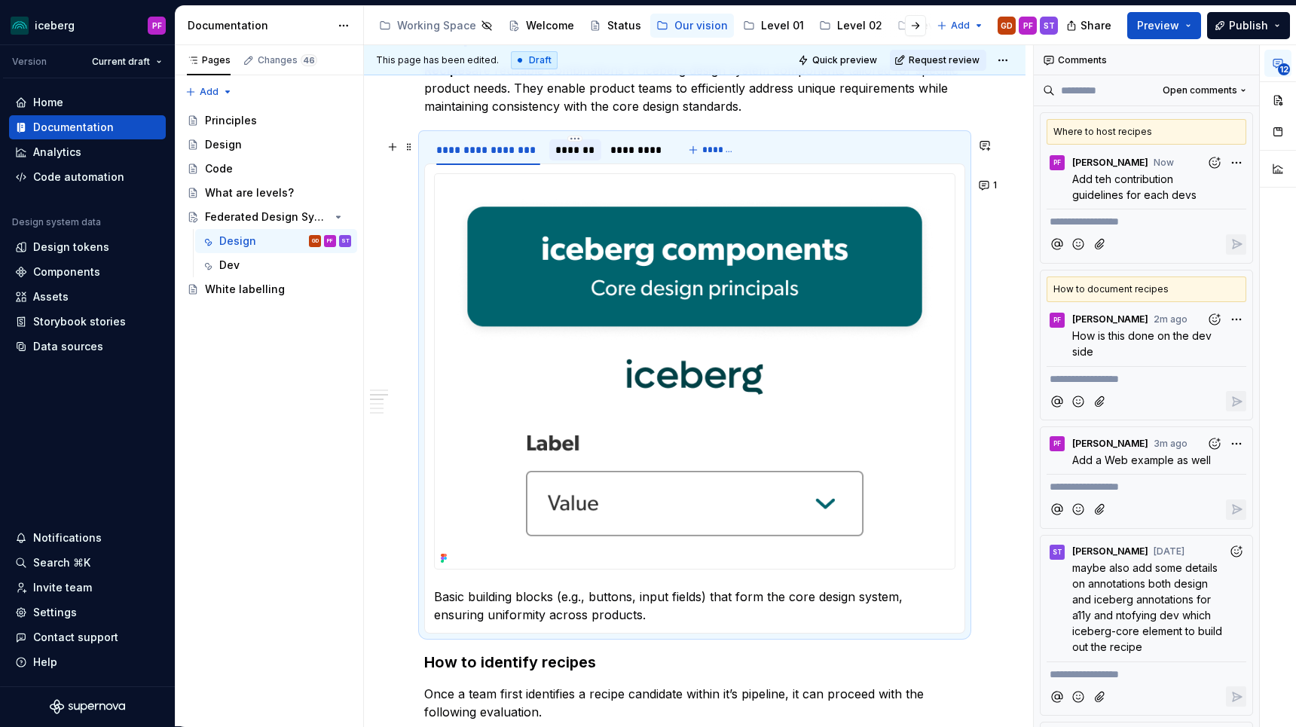
click at [556, 158] on div "*******" at bounding box center [576, 149] width 40 height 15
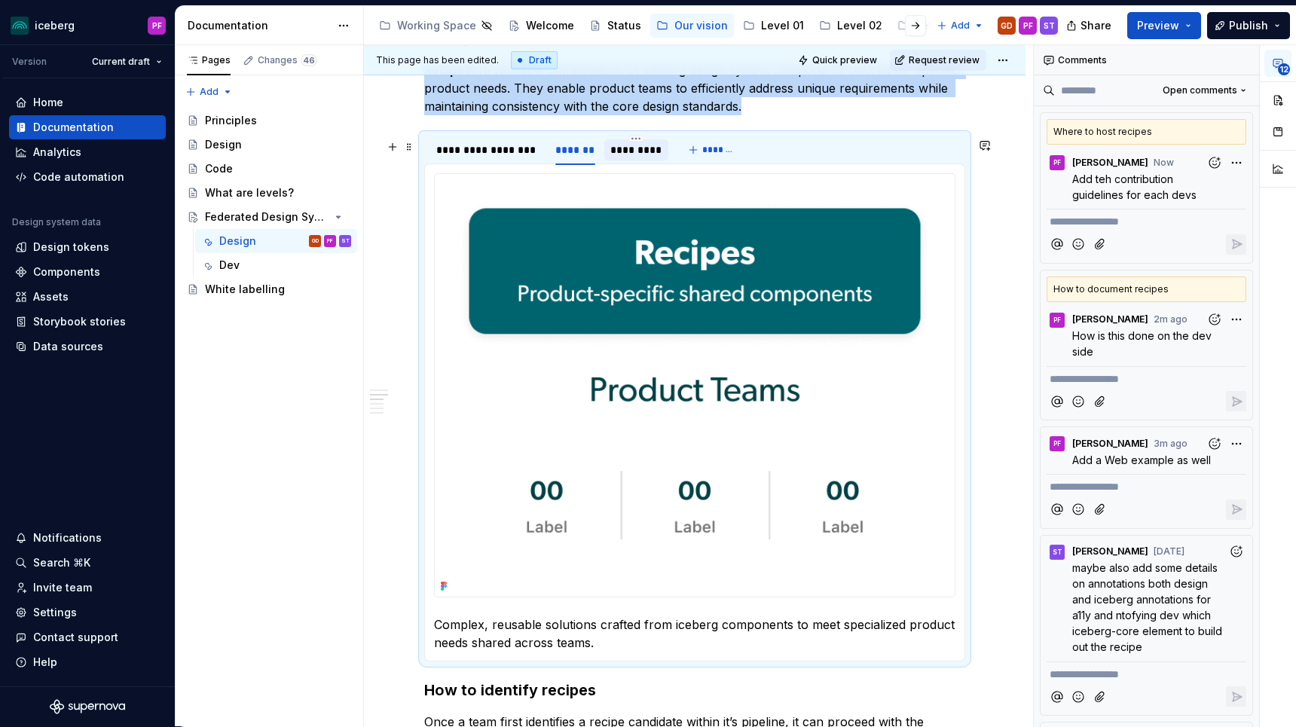
click at [639, 158] on div "*********" at bounding box center [637, 149] width 52 height 15
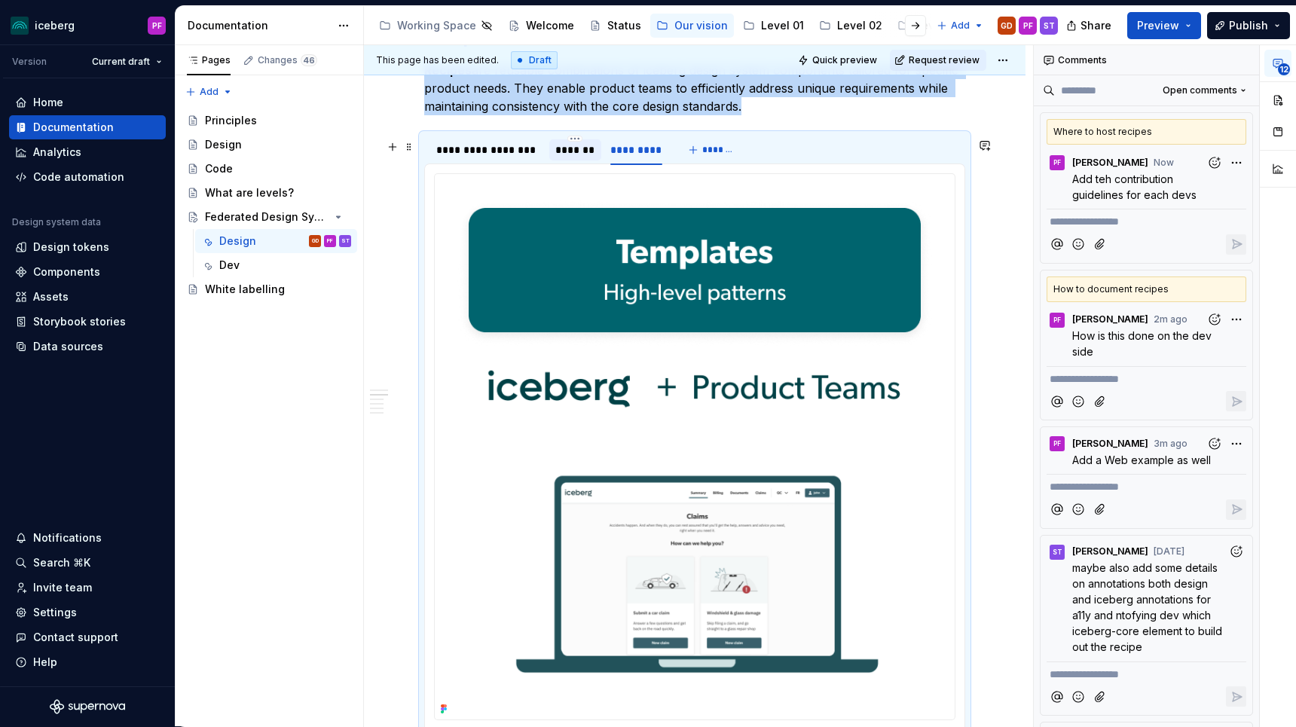
click at [563, 156] on div "*******" at bounding box center [576, 149] width 40 height 15
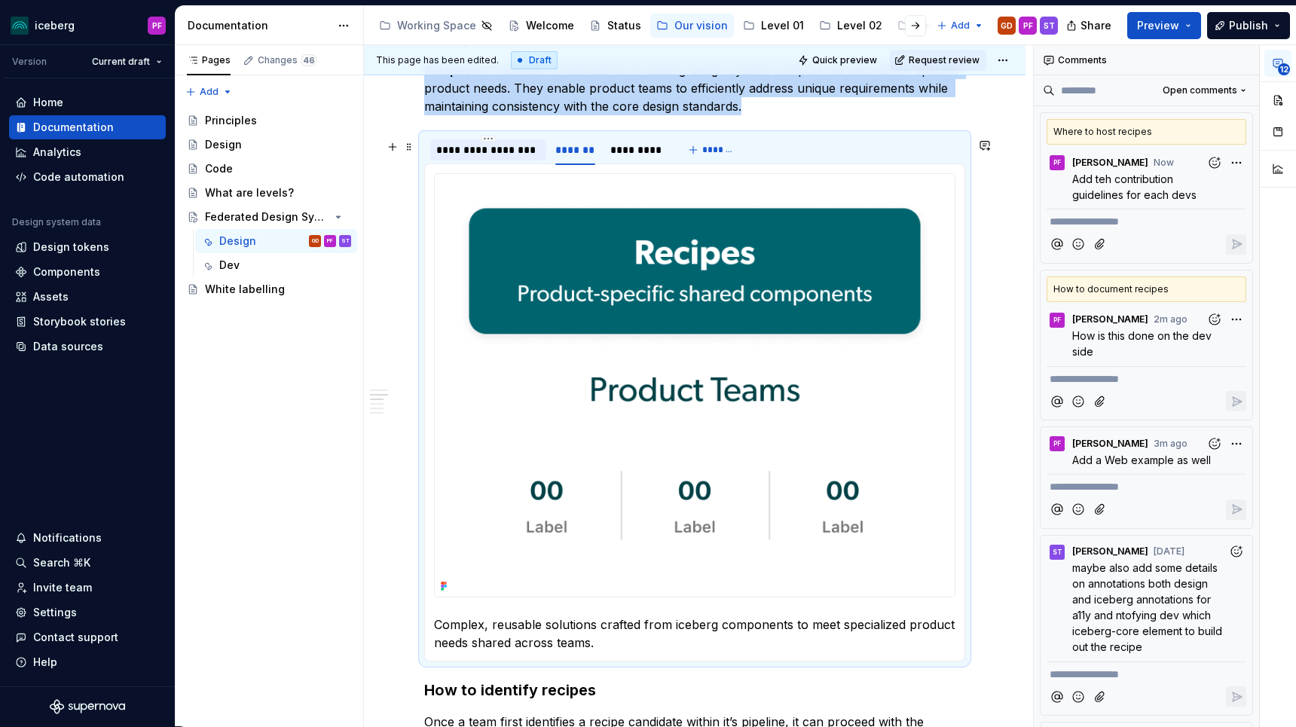
click at [470, 154] on div "**********" at bounding box center [488, 149] width 104 height 15
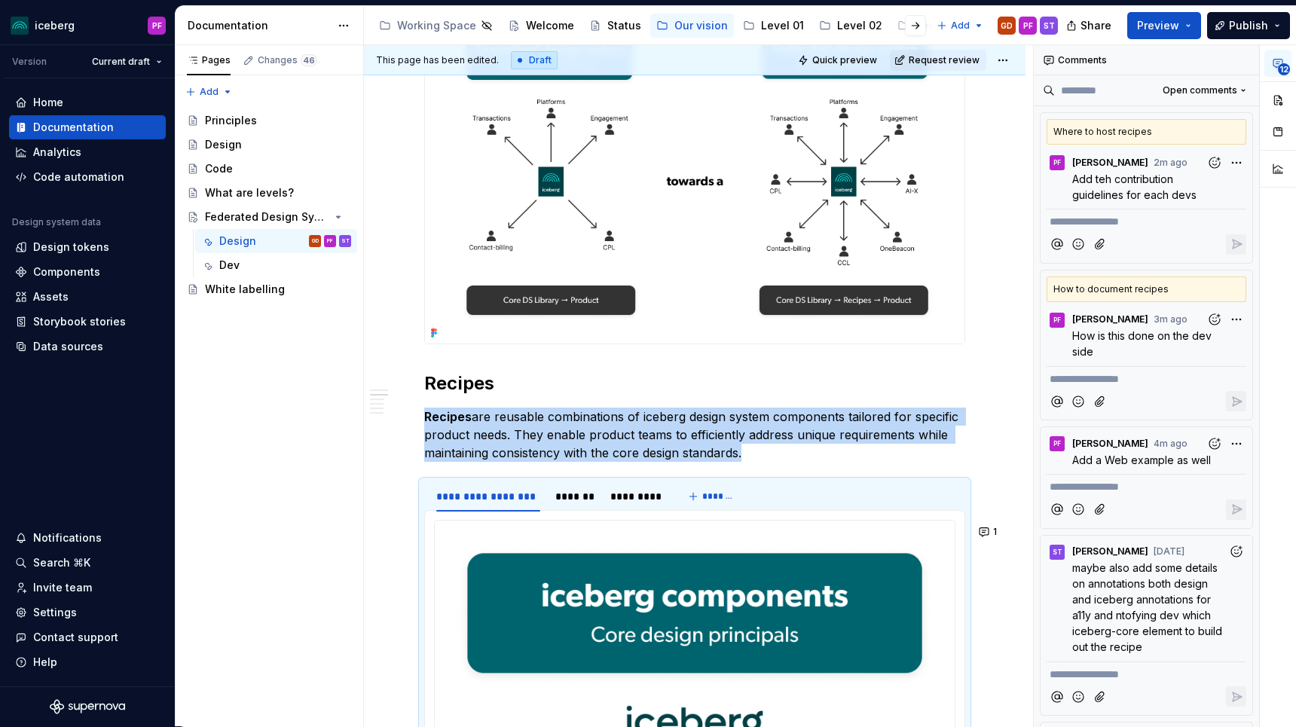
scroll to position [0, 0]
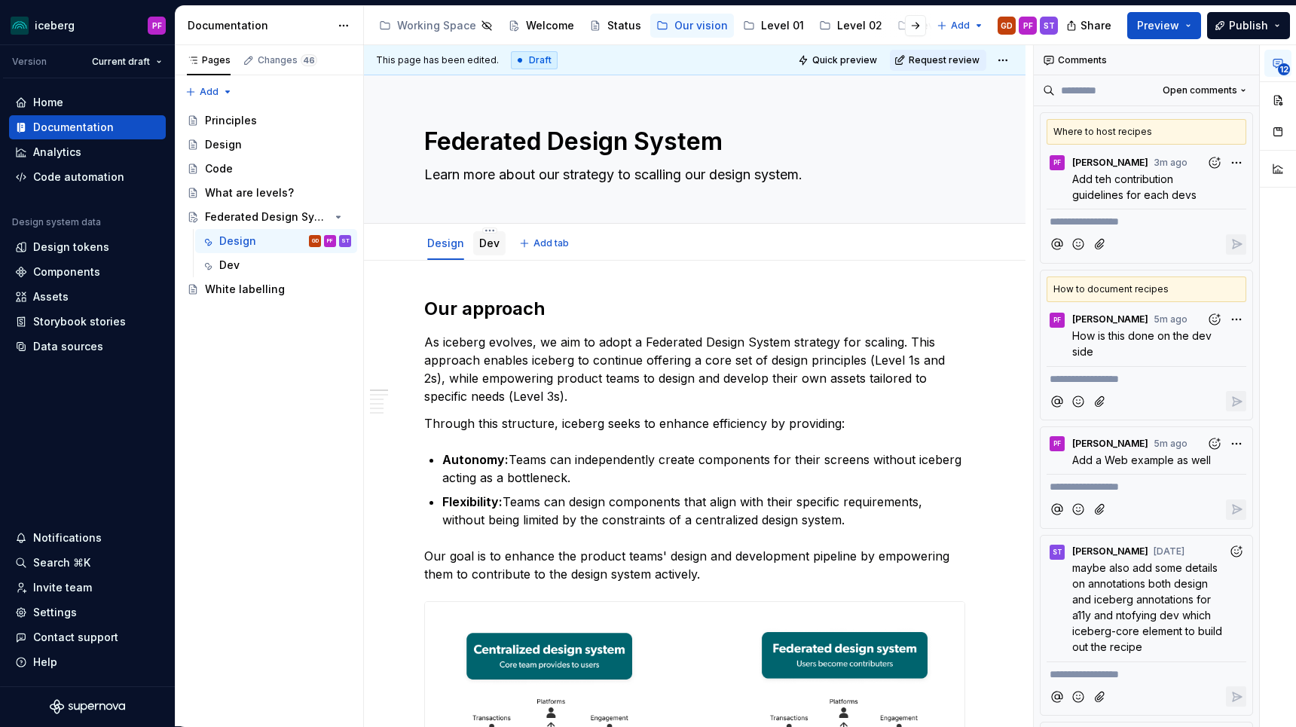
click at [500, 246] on div "Dev" at bounding box center [489, 243] width 32 height 24
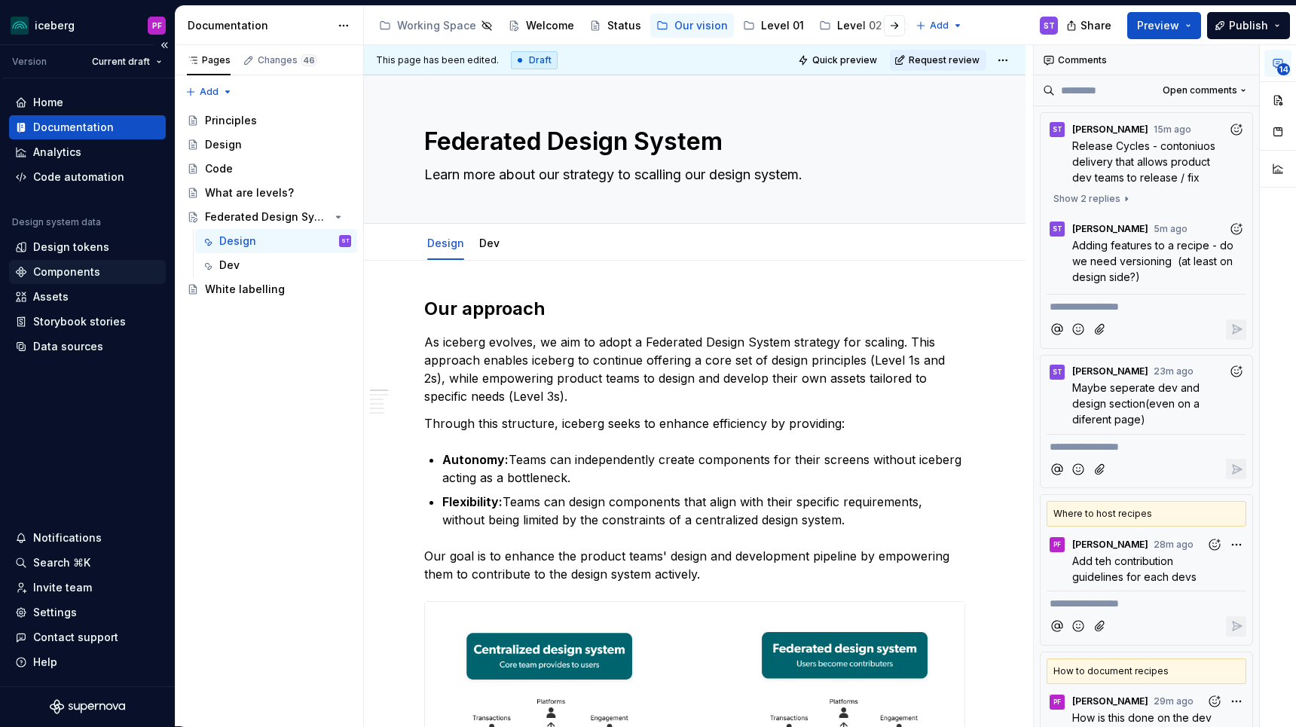
type textarea "*"
